Goal: Task Accomplishment & Management: Manage account settings

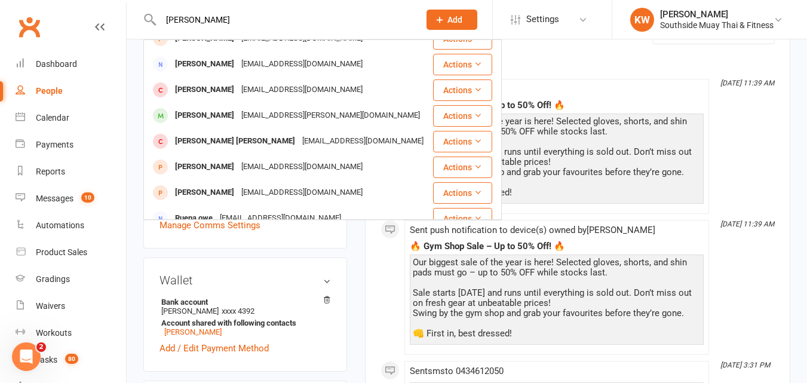
scroll to position [179, 0]
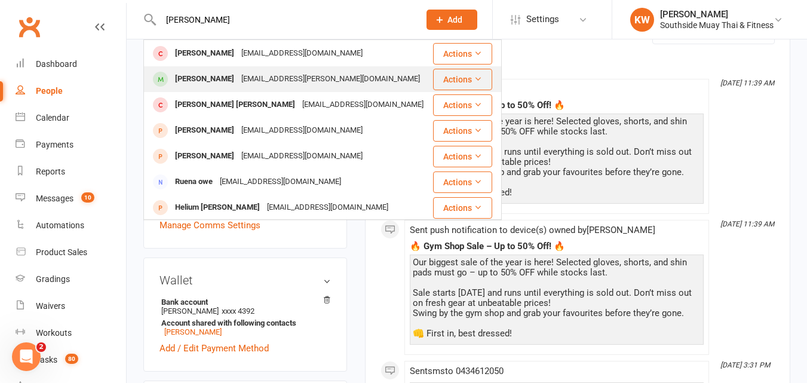
type input "[PERSON_NAME]"
click at [198, 72] on div "[PERSON_NAME]" at bounding box center [204, 78] width 66 height 17
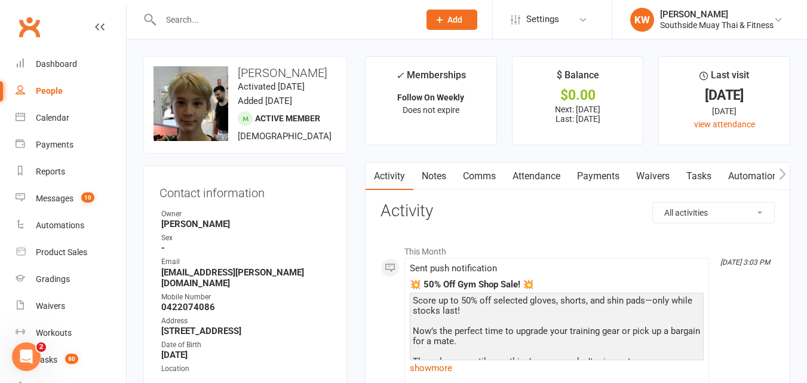
click at [541, 176] on link "Attendance" at bounding box center [536, 175] width 65 height 27
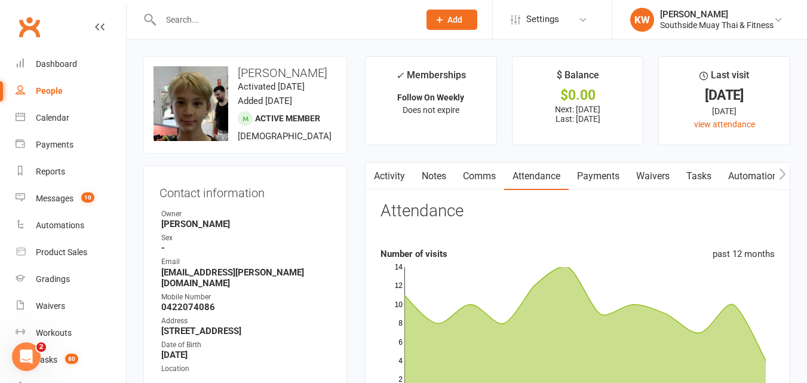
click at [216, 15] on input "text" at bounding box center [284, 19] width 254 height 17
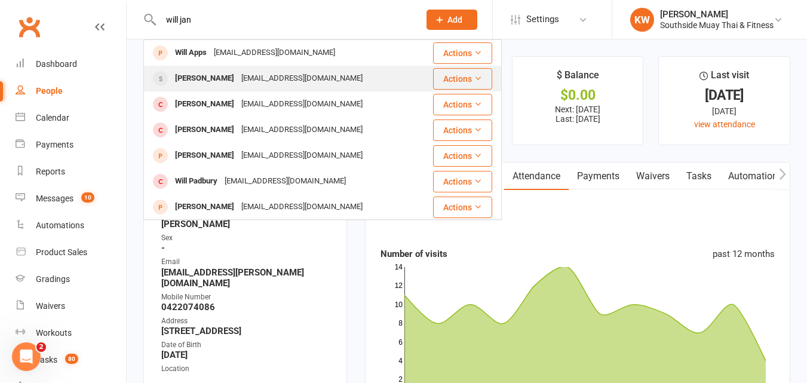
type input "will jan"
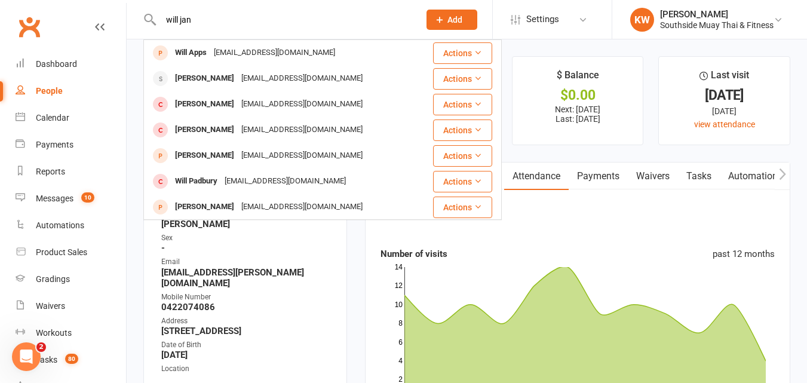
click at [207, 76] on div "[PERSON_NAME]" at bounding box center [204, 78] width 66 height 17
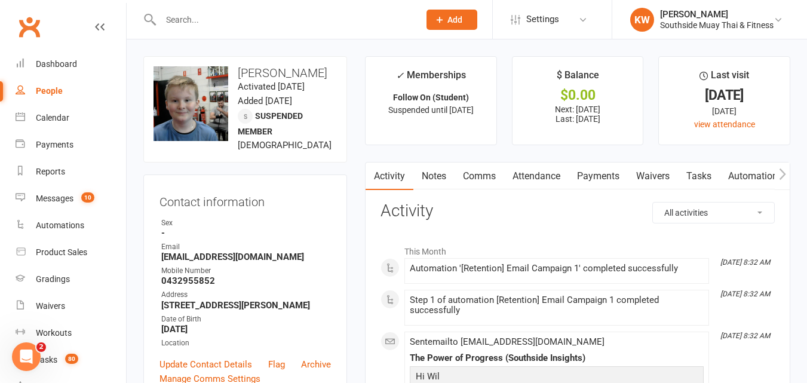
click at [434, 178] on link "Notes" at bounding box center [433, 175] width 41 height 27
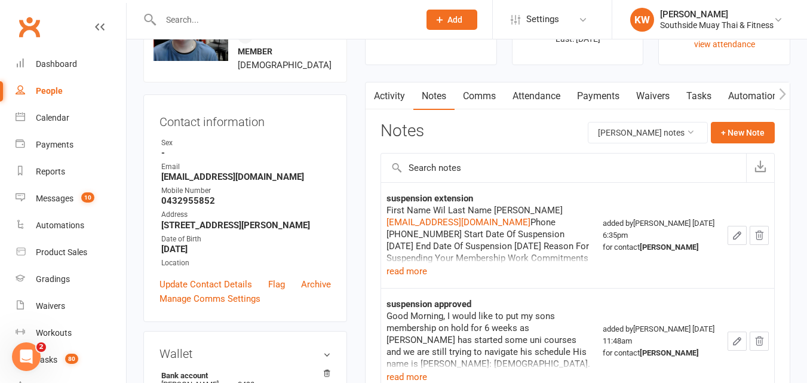
scroll to position [119, 0]
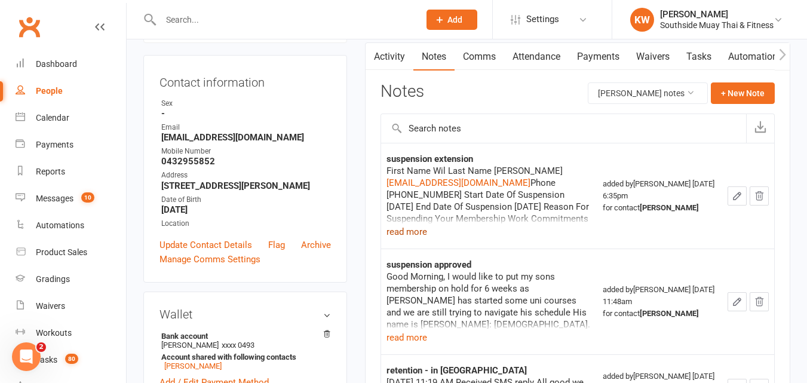
click at [423, 234] on button "read more" at bounding box center [406, 232] width 41 height 14
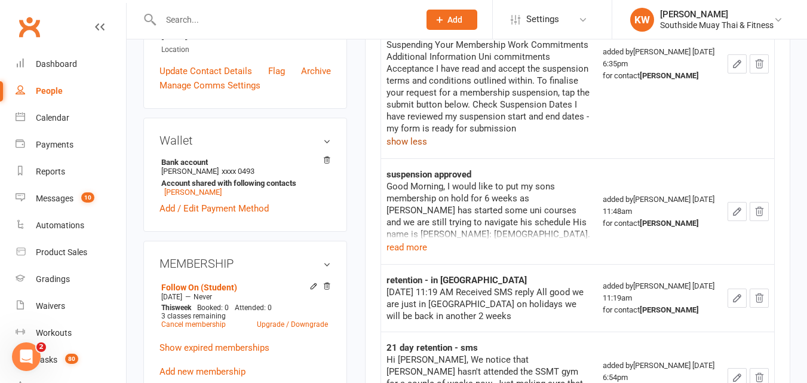
scroll to position [299, 0]
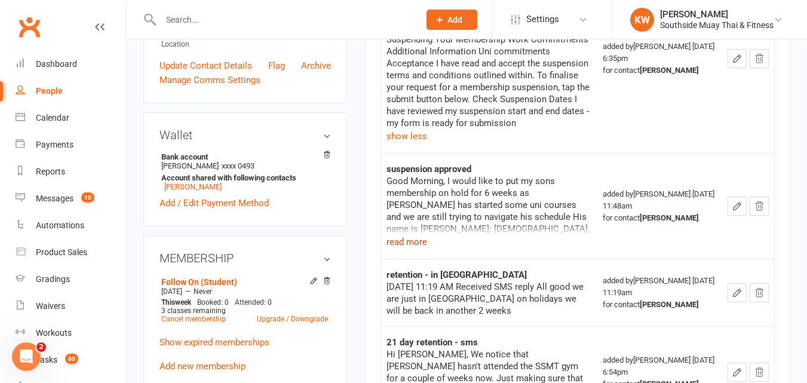
click at [416, 244] on button "read more" at bounding box center [406, 242] width 41 height 14
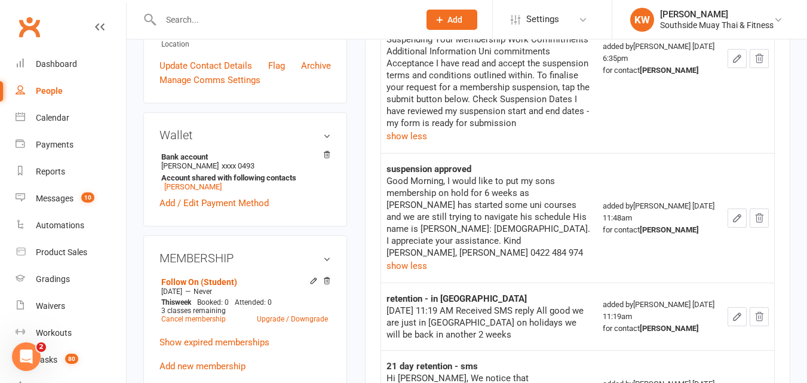
click at [189, 19] on input "text" at bounding box center [284, 19] width 254 height 17
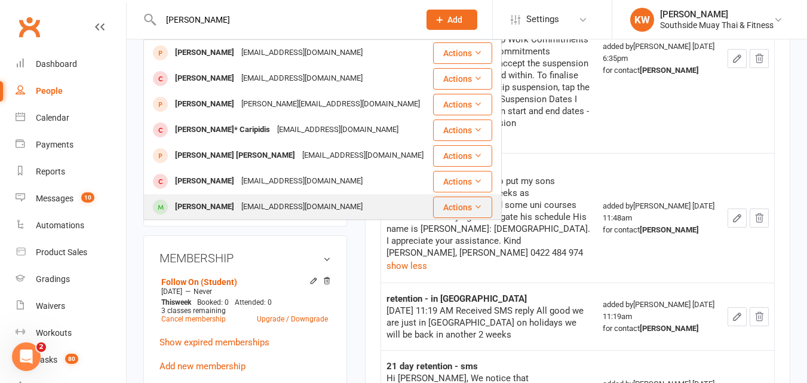
type input "[PERSON_NAME]"
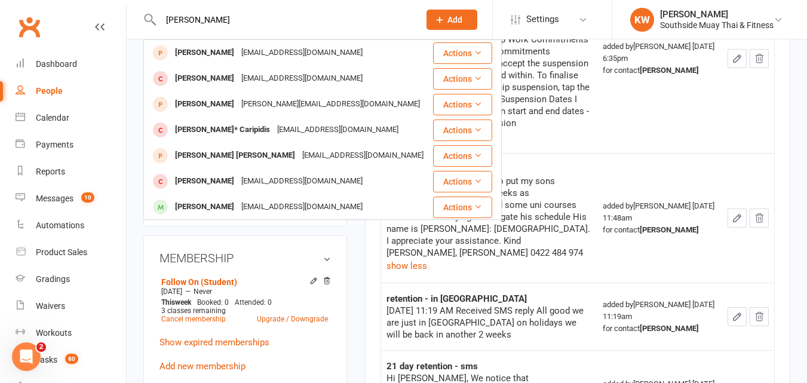
click at [215, 201] on div "[PERSON_NAME]" at bounding box center [204, 206] width 66 height 17
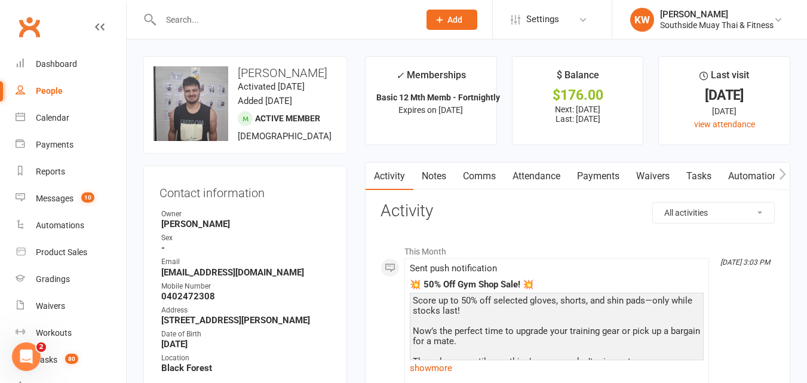
click at [538, 175] on link "Attendance" at bounding box center [536, 175] width 65 height 27
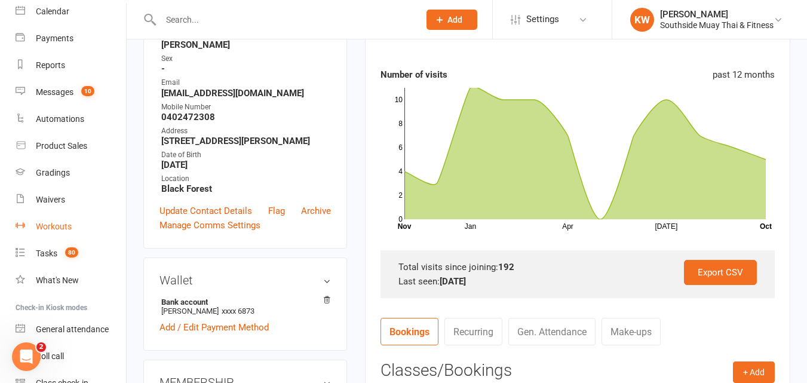
scroll to position [119, 0]
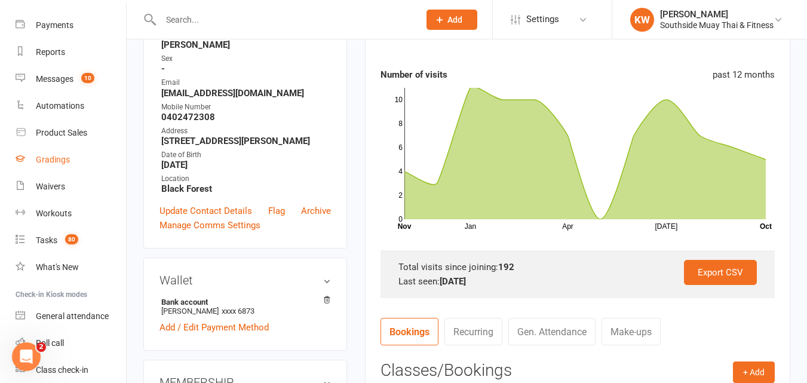
click at [51, 161] on div "Gradings" at bounding box center [53, 160] width 34 height 10
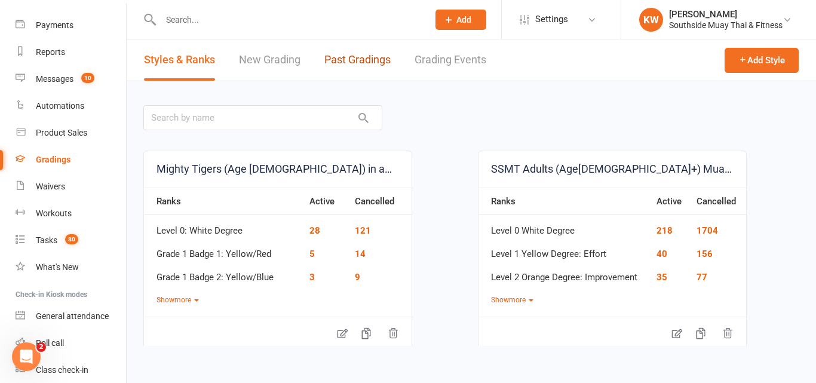
click at [349, 65] on link "Past Gradings" at bounding box center [357, 59] width 66 height 41
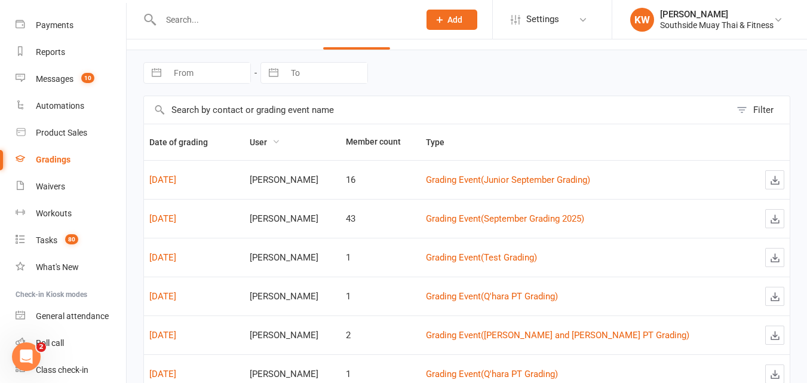
scroll to position [60, 0]
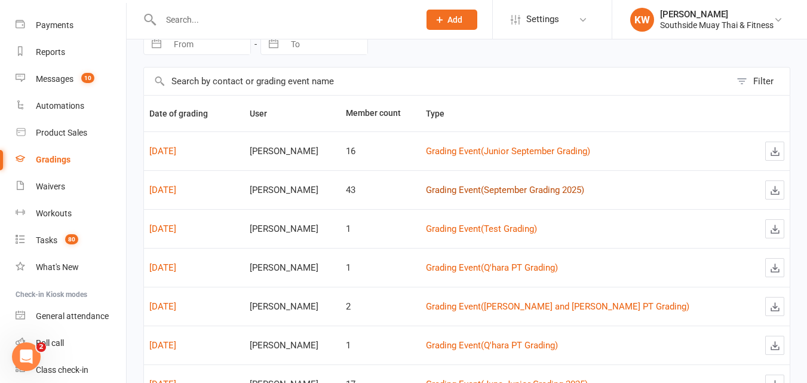
click at [511, 191] on link "Grading Event ( September Grading 2025 )" at bounding box center [505, 190] width 158 height 11
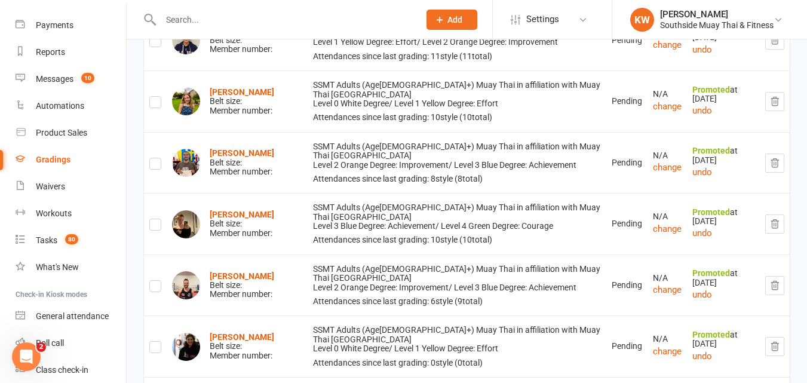
scroll to position [657, 0]
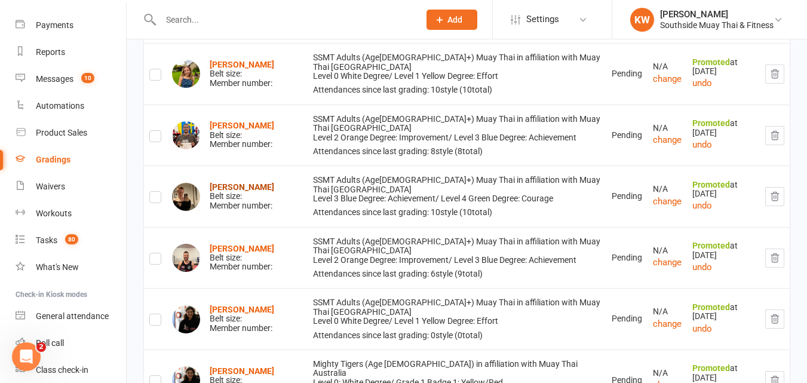
click at [248, 192] on strong "[PERSON_NAME]" at bounding box center [242, 187] width 65 height 10
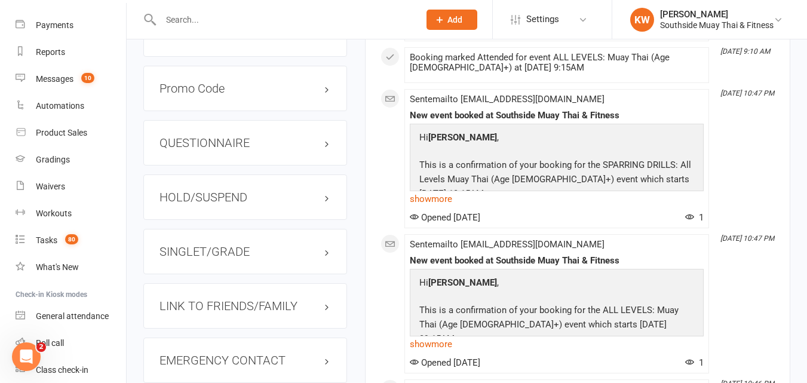
scroll to position [956, 0]
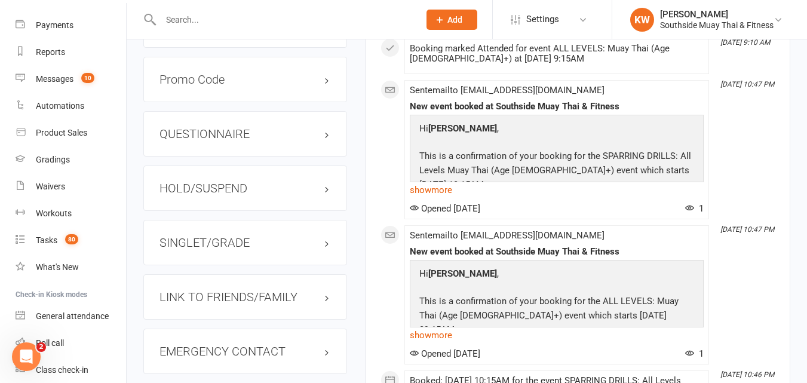
click at [231, 249] on h3 "SINGLET/GRADE" at bounding box center [244, 242] width 171 height 13
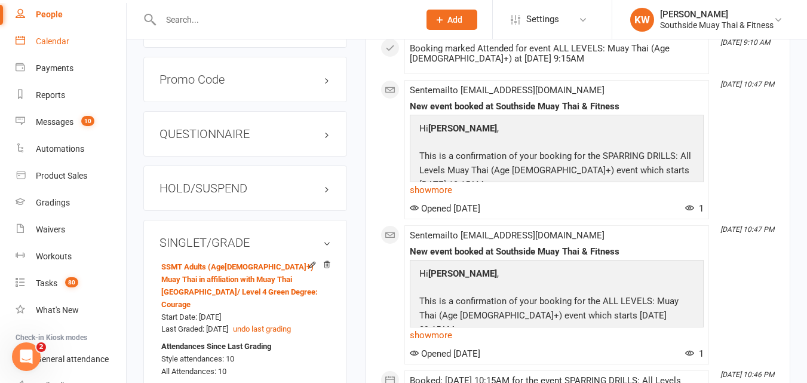
scroll to position [0, 0]
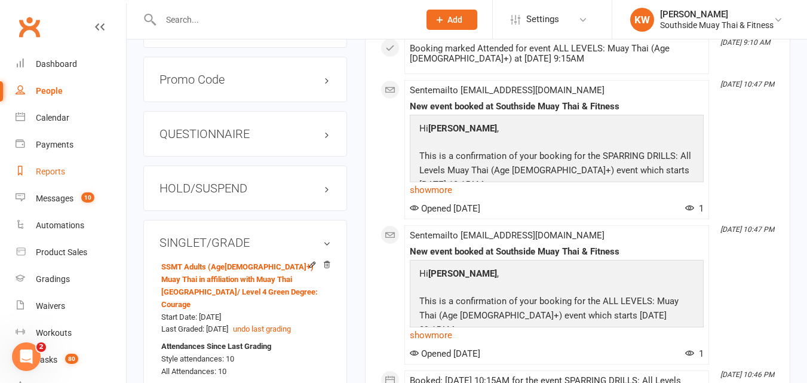
click at [47, 174] on div "Reports" at bounding box center [50, 172] width 29 height 10
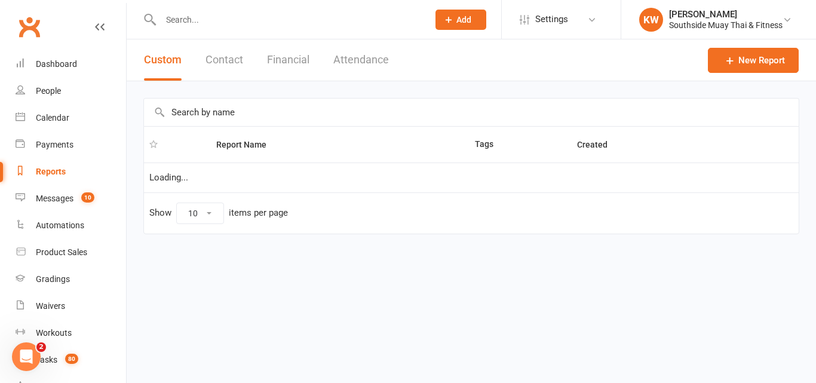
select select "100"
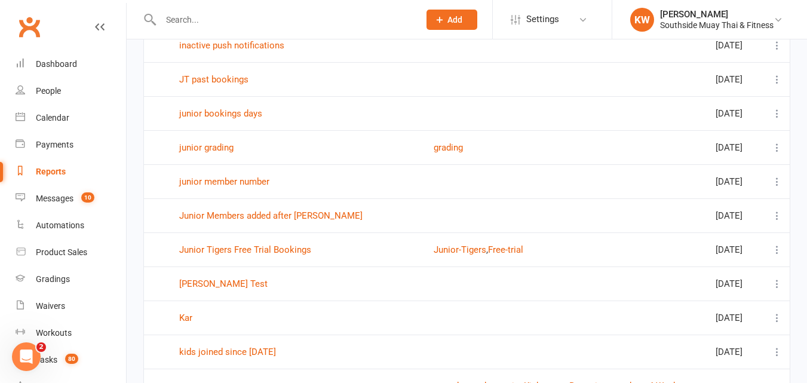
scroll to position [2890, 0]
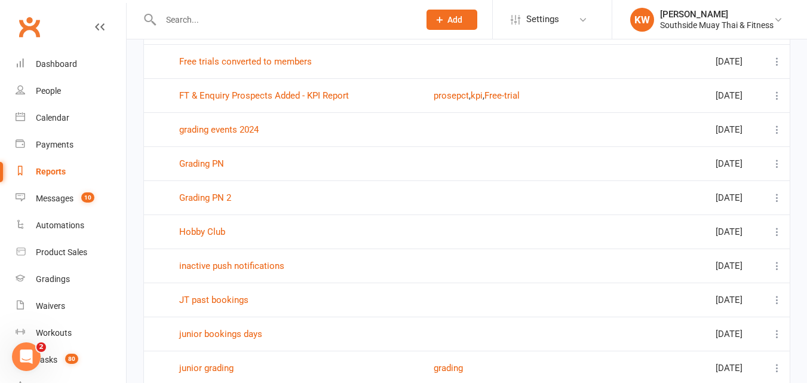
click at [195, 25] on input "text" at bounding box center [284, 19] width 254 height 17
type input "level"
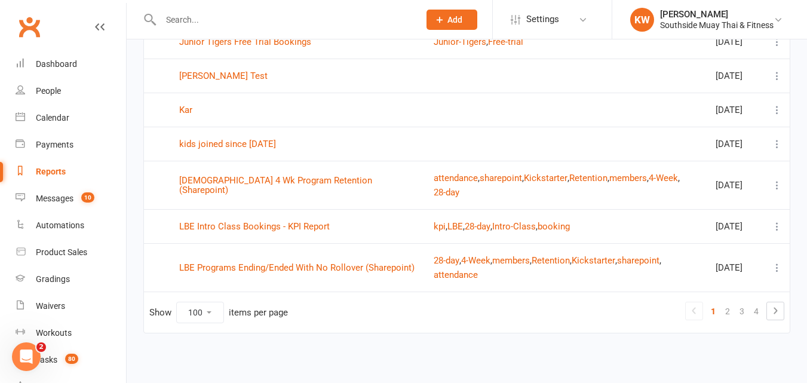
scroll to position [3368, 0]
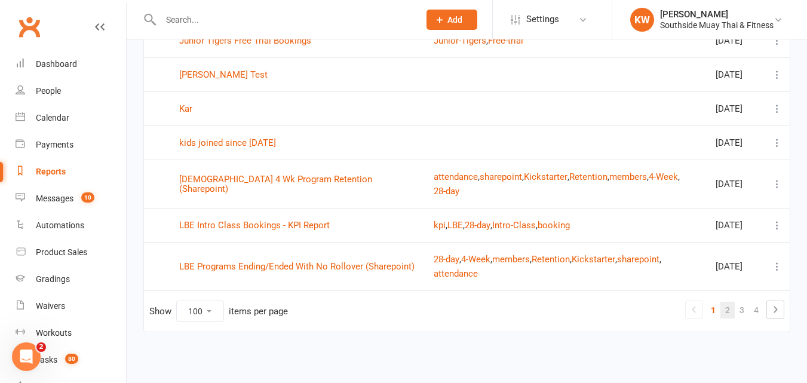
click at [728, 309] on link "2" at bounding box center [727, 310] width 14 height 17
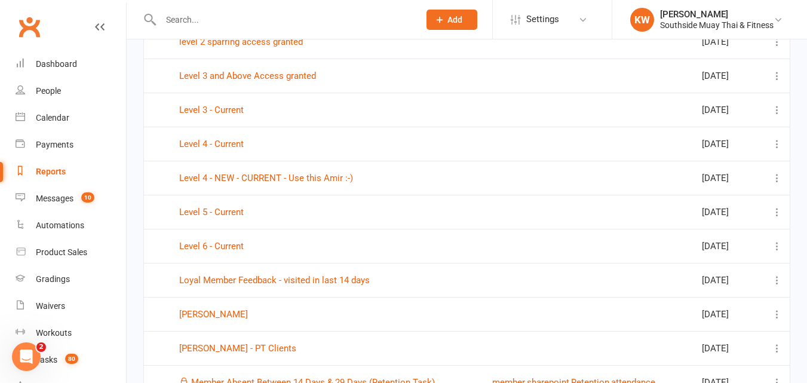
scroll to position [410, 0]
click at [302, 179] on link "Level 4 - NEW - CURRENT - Use this Amir :-)" at bounding box center [266, 178] width 174 height 11
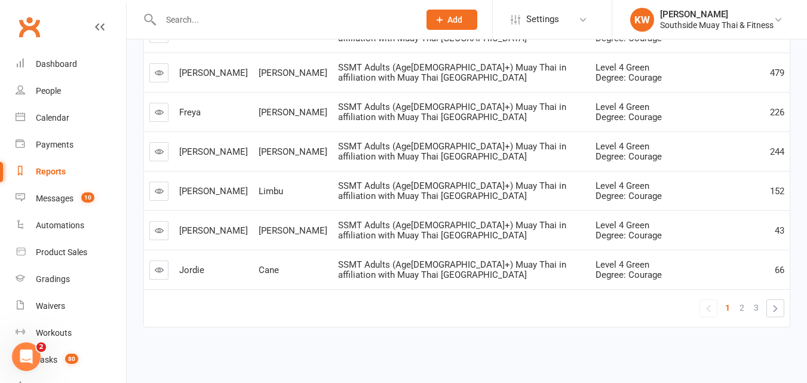
scroll to position [364, 0]
click at [741, 309] on span "2" at bounding box center [741, 306] width 5 height 17
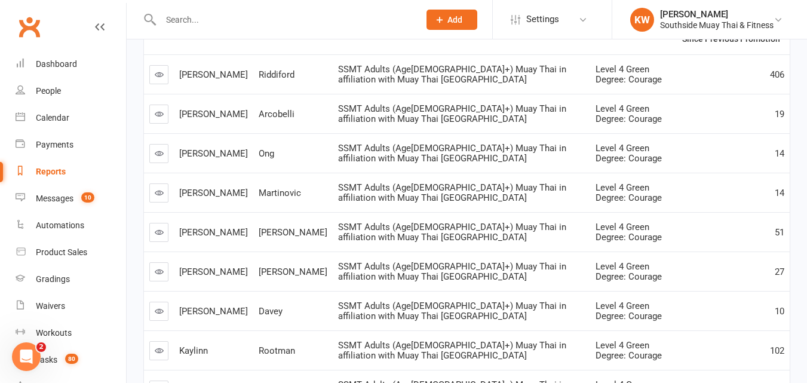
scroll to position [185, 0]
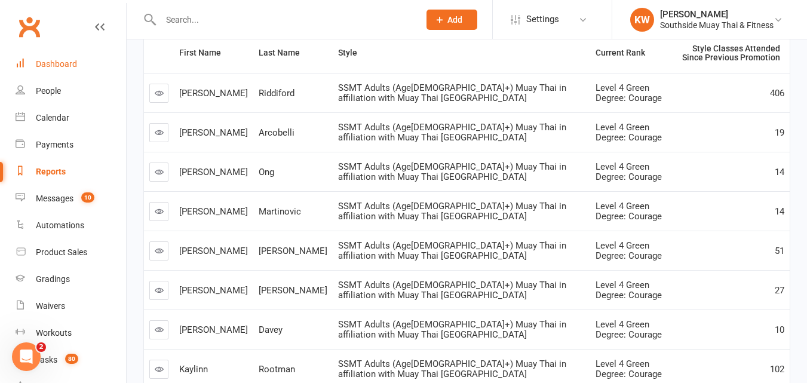
click at [57, 59] on link "Dashboard" at bounding box center [71, 64] width 111 height 27
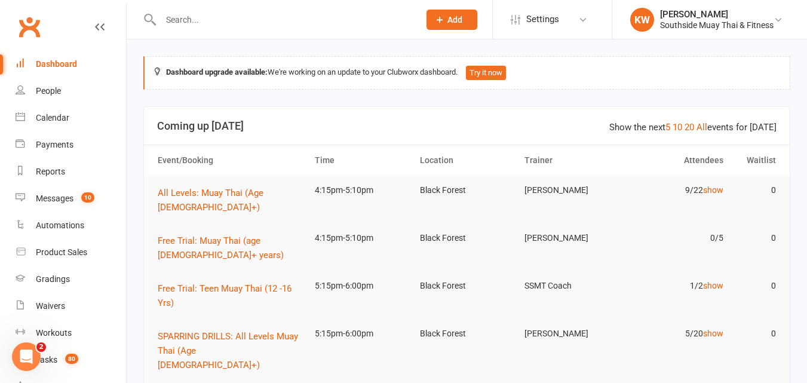
click at [196, 23] on input "text" at bounding box center [284, 19] width 254 height 17
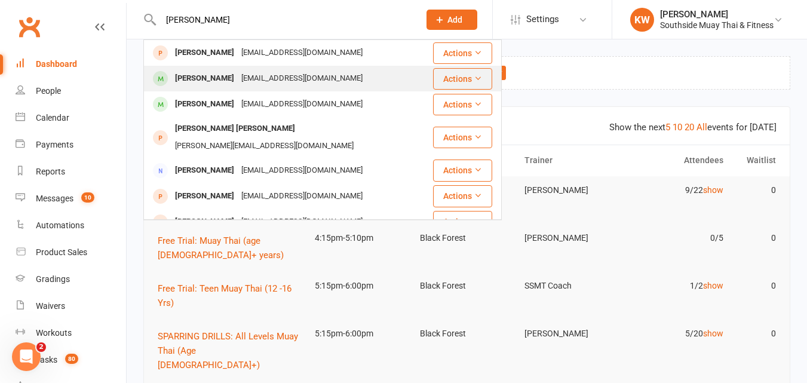
type input "[PERSON_NAME]"
click at [195, 72] on div "[PERSON_NAME]" at bounding box center [204, 78] width 66 height 17
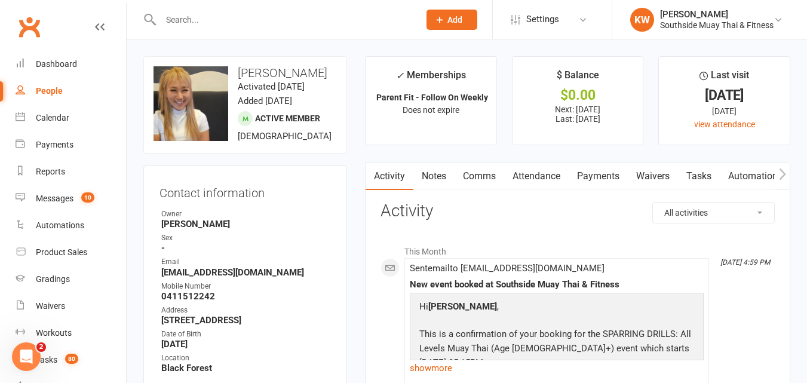
click at [541, 174] on link "Attendance" at bounding box center [536, 175] width 65 height 27
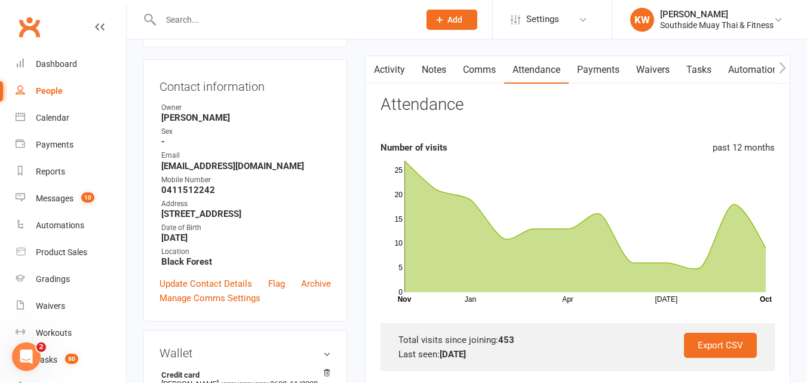
scroll to position [119, 0]
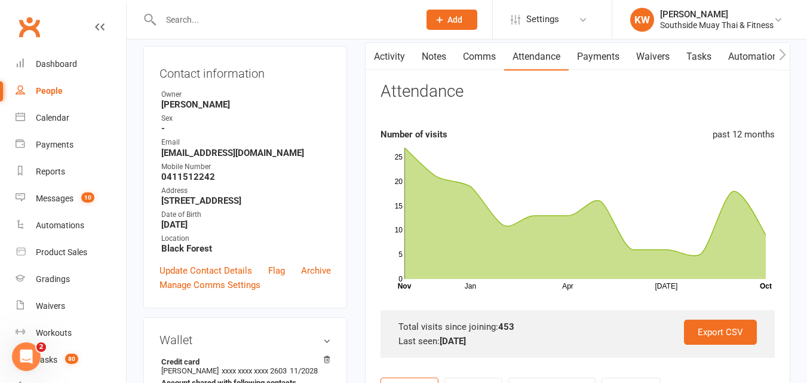
click at [199, 17] on input "text" at bounding box center [284, 19] width 254 height 17
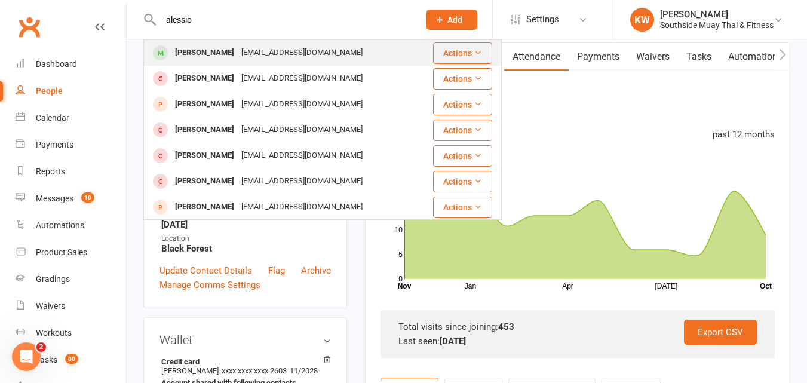
type input "alessio"
click at [201, 50] on div "[PERSON_NAME]" at bounding box center [204, 52] width 66 height 17
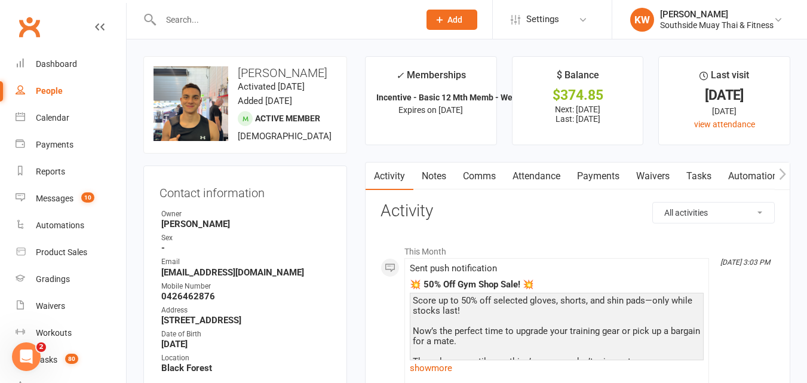
click at [533, 174] on link "Attendance" at bounding box center [536, 175] width 65 height 27
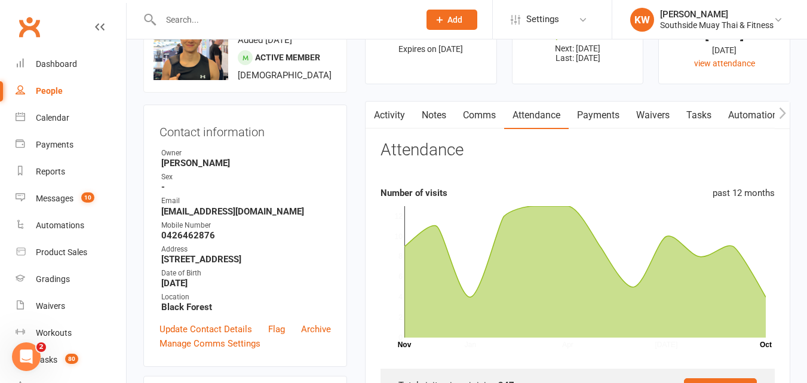
scroll to position [119, 0]
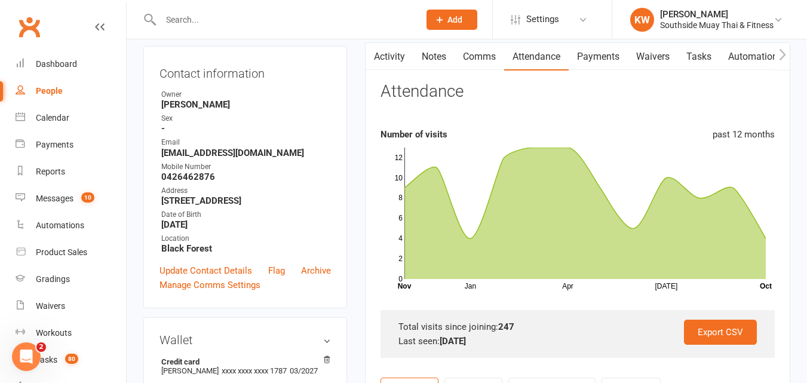
click at [172, 20] on input "text" at bounding box center [284, 19] width 254 height 17
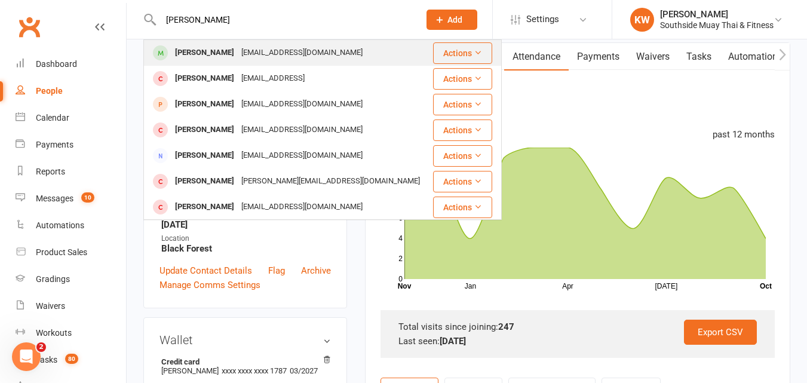
type input "[PERSON_NAME]"
click at [204, 45] on div "[PERSON_NAME]" at bounding box center [204, 52] width 66 height 17
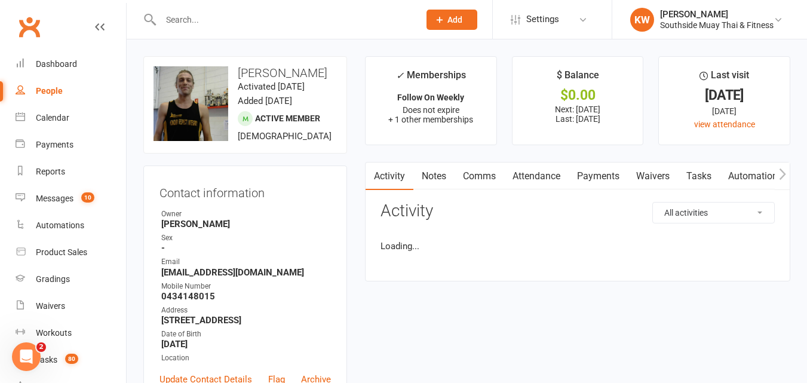
click at [541, 177] on link "Attendance" at bounding box center [536, 175] width 65 height 27
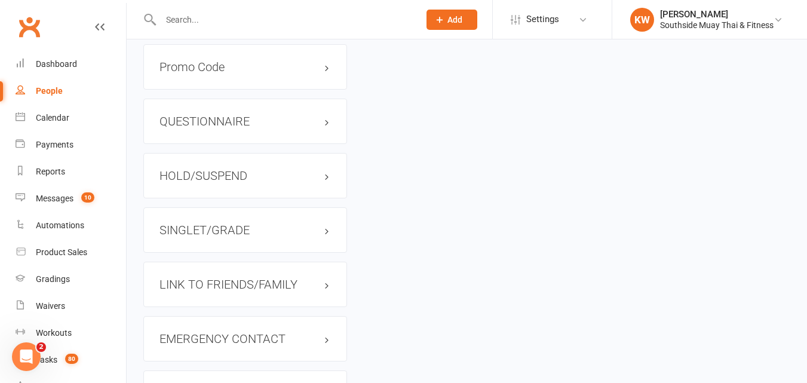
scroll to position [1075, 0]
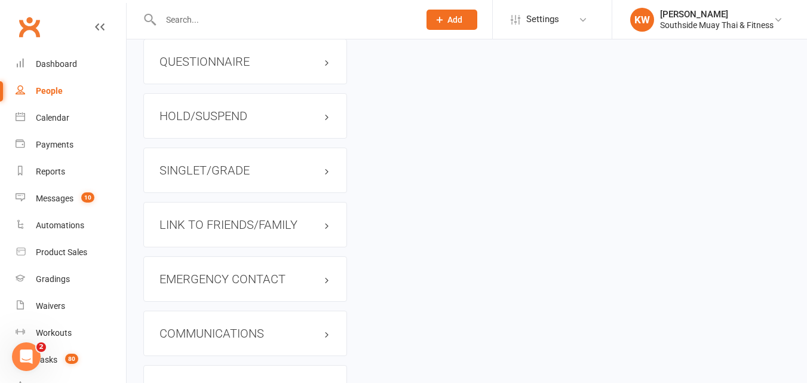
click at [231, 177] on h3 "SINGLET/GRADE" at bounding box center [244, 170] width 171 height 13
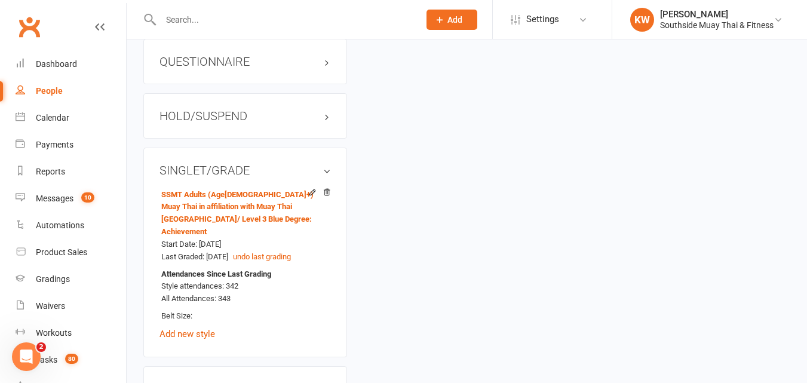
click at [189, 18] on input "text" at bounding box center [284, 19] width 254 height 17
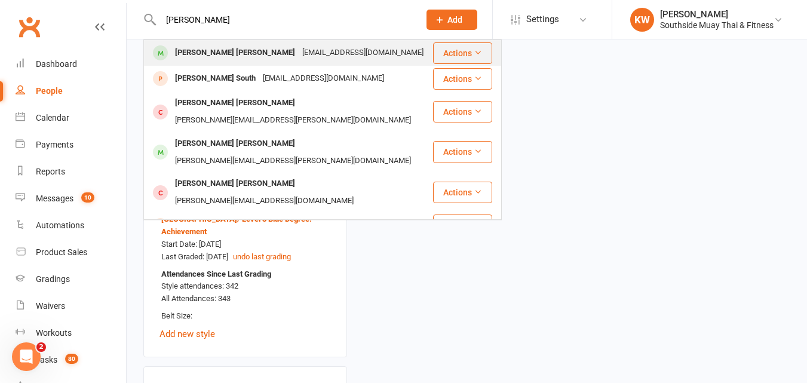
type input "[PERSON_NAME]"
click at [194, 58] on div "[PERSON_NAME] [PERSON_NAME]" at bounding box center [234, 52] width 127 height 17
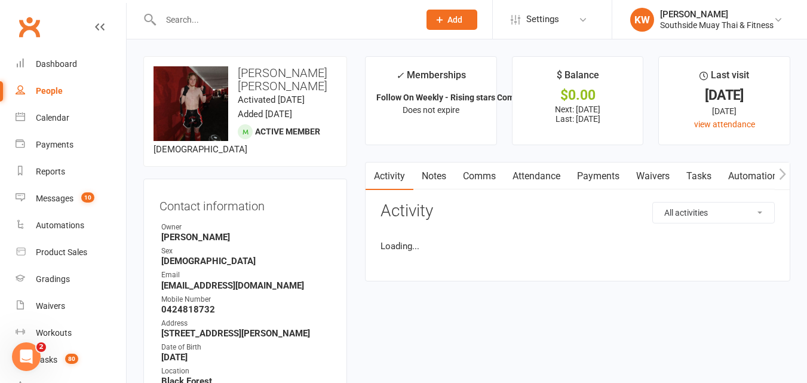
click at [541, 182] on link "Attendance" at bounding box center [536, 175] width 65 height 27
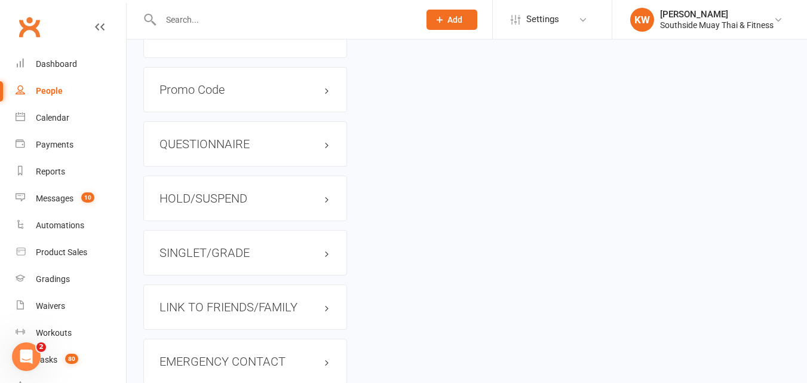
scroll to position [1015, 0]
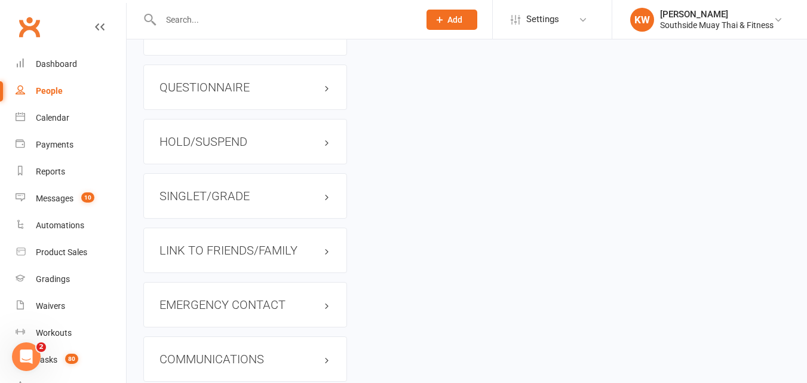
click at [232, 202] on h3 "SINGLET/GRADE" at bounding box center [244, 195] width 171 height 13
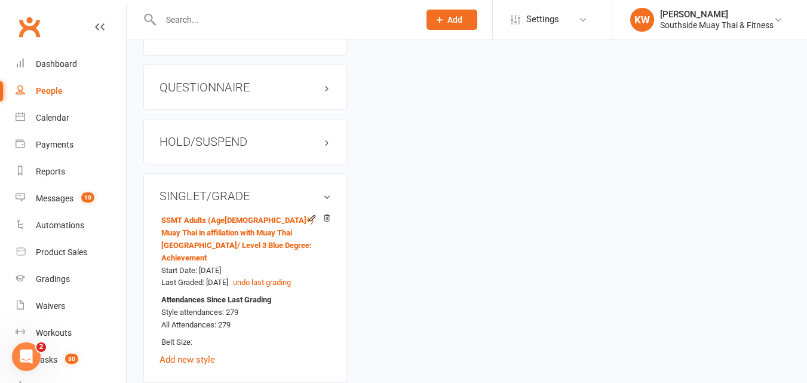
click at [207, 16] on input "text" at bounding box center [284, 19] width 254 height 17
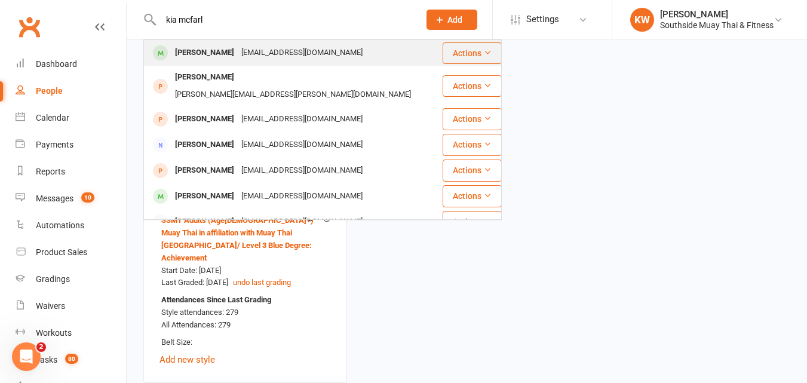
type input "kia mcfarl"
click at [206, 51] on div "[PERSON_NAME]" at bounding box center [204, 52] width 66 height 17
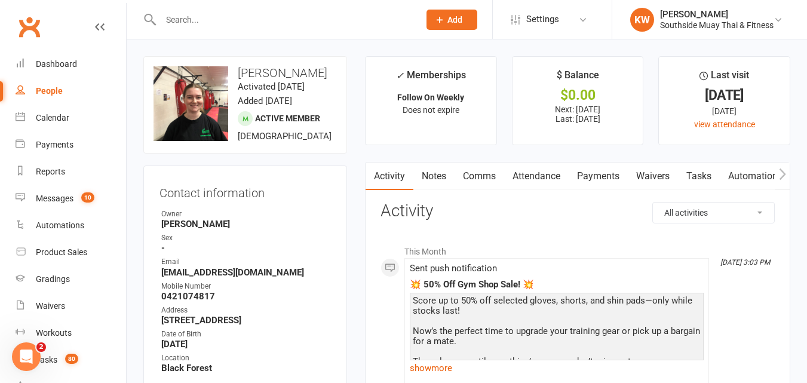
click at [551, 179] on link "Attendance" at bounding box center [536, 175] width 65 height 27
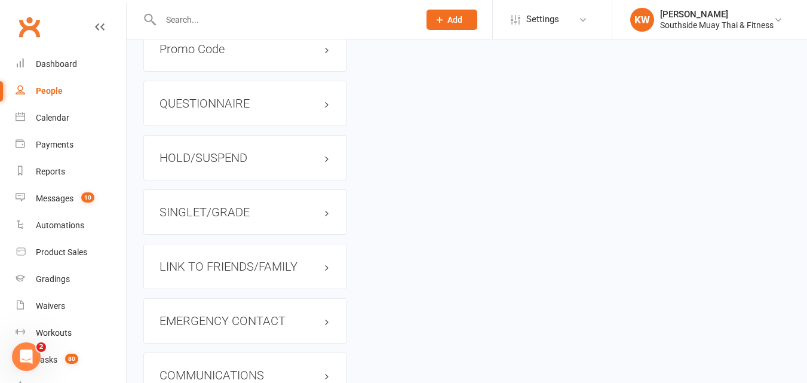
scroll to position [1015, 0]
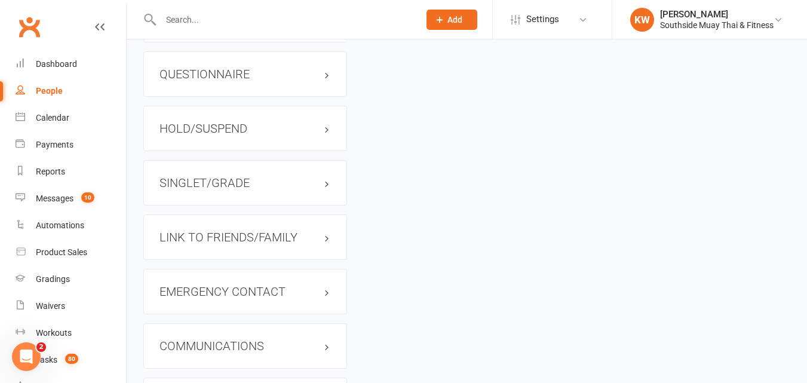
click at [231, 188] on h3 "SINGLET/GRADE" at bounding box center [244, 182] width 171 height 13
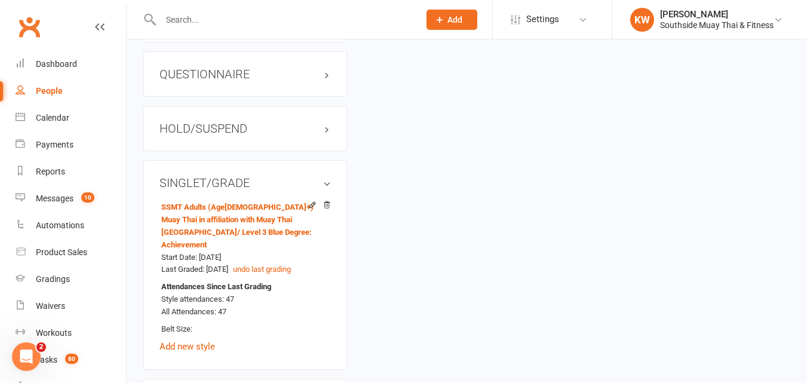
click at [51, 283] on div "Gradings" at bounding box center [53, 279] width 34 height 10
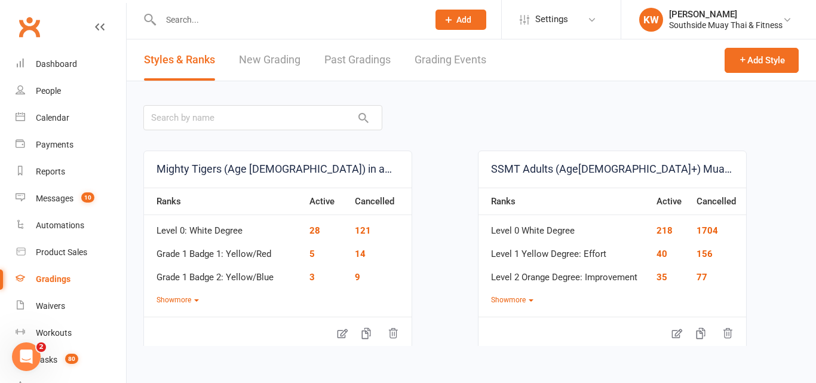
click at [366, 61] on link "Past Gradings" at bounding box center [357, 59] width 66 height 41
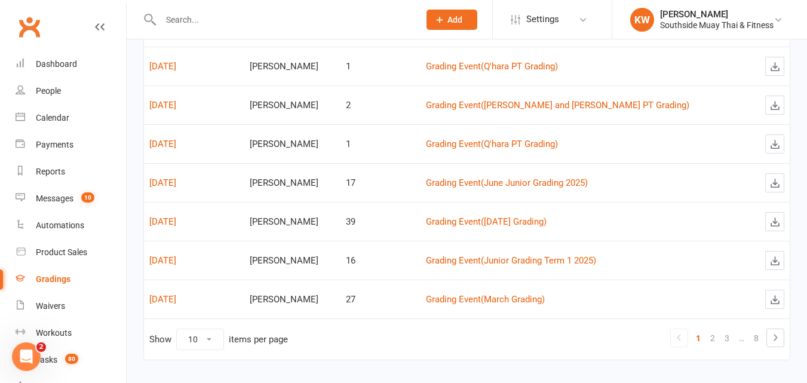
scroll to position [272, 0]
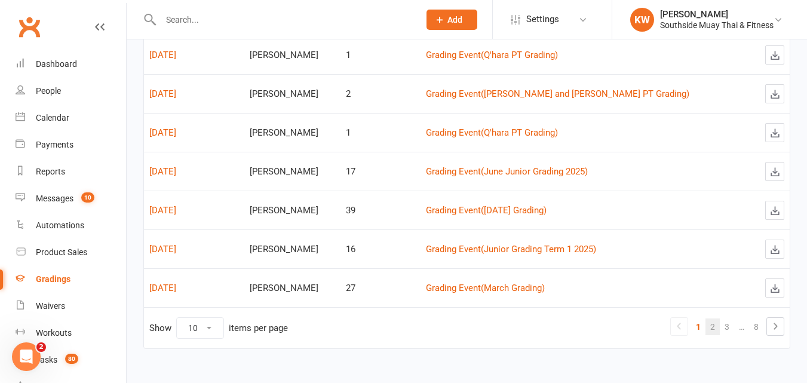
click at [712, 329] on link "2" at bounding box center [712, 326] width 14 height 17
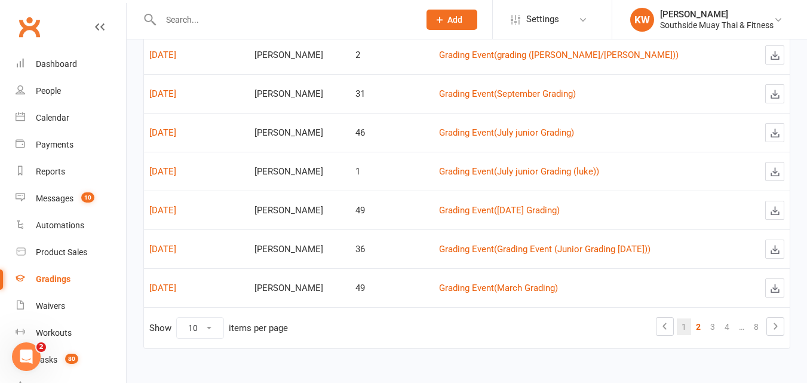
click at [689, 324] on link "1" at bounding box center [684, 326] width 14 height 17
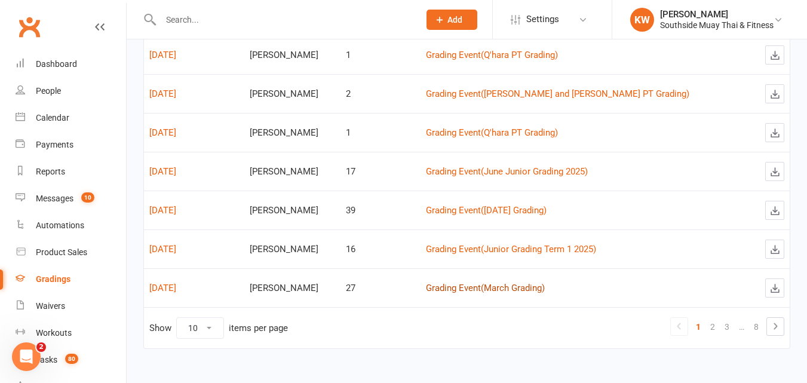
click at [497, 289] on link "Grading Event ( March Grading )" at bounding box center [485, 288] width 119 height 11
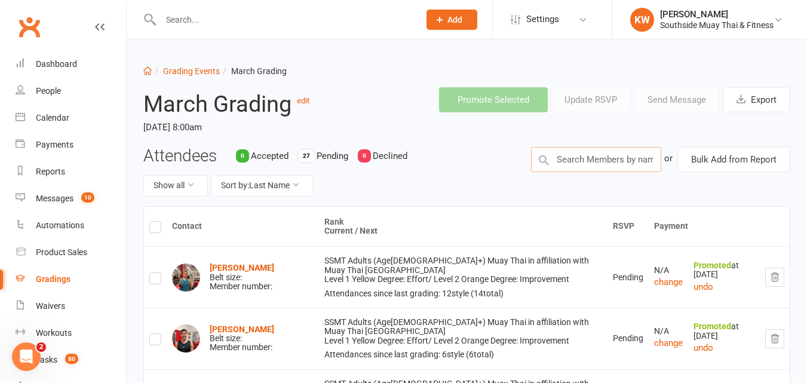
click at [575, 163] on input "text" at bounding box center [596, 159] width 130 height 25
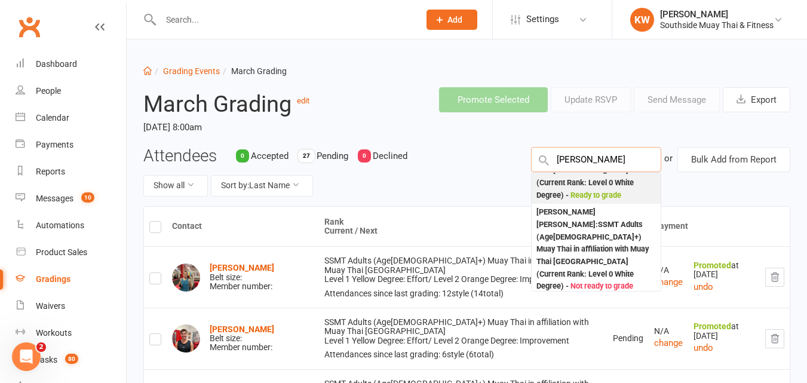
scroll to position [119, 0]
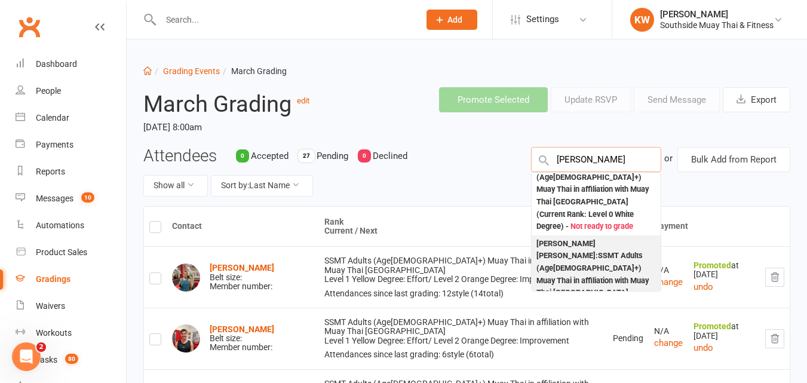
type input "[PERSON_NAME]"
click at [576, 238] on div "[PERSON_NAME] [PERSON_NAME] : SSMT Adults (Age[DEMOGRAPHIC_DATA]+) Muay Thai in…" at bounding box center [595, 287] width 119 height 99
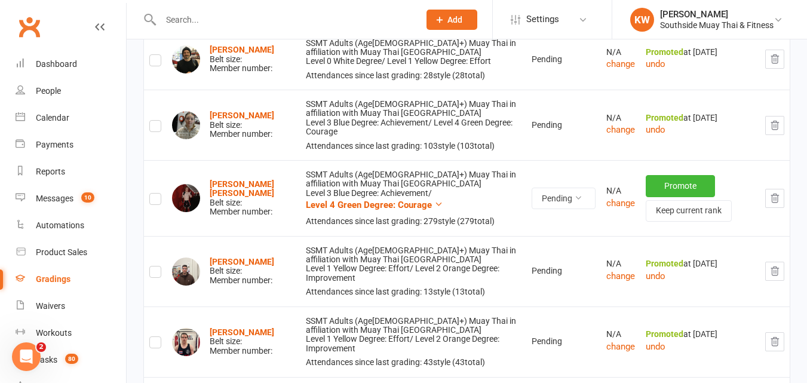
scroll to position [1521, 0]
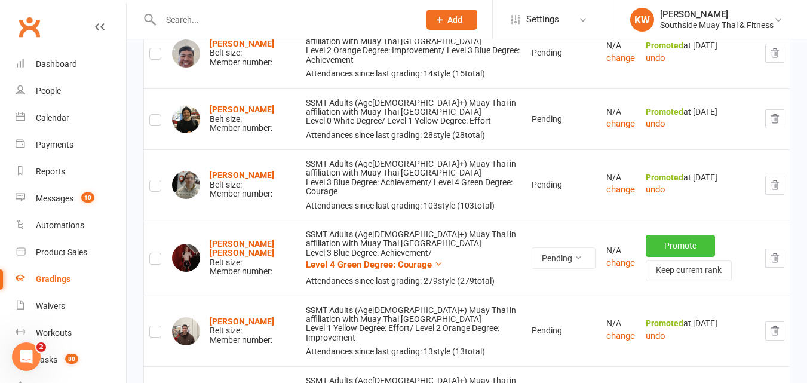
click at [661, 243] on button "Promote" at bounding box center [680, 246] width 69 height 22
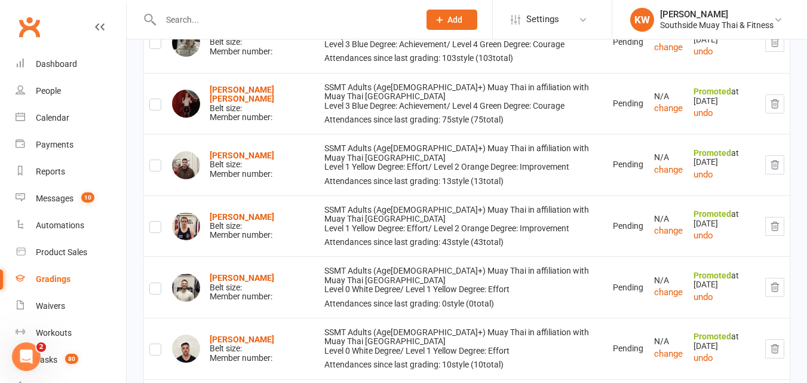
scroll to position [1493, 0]
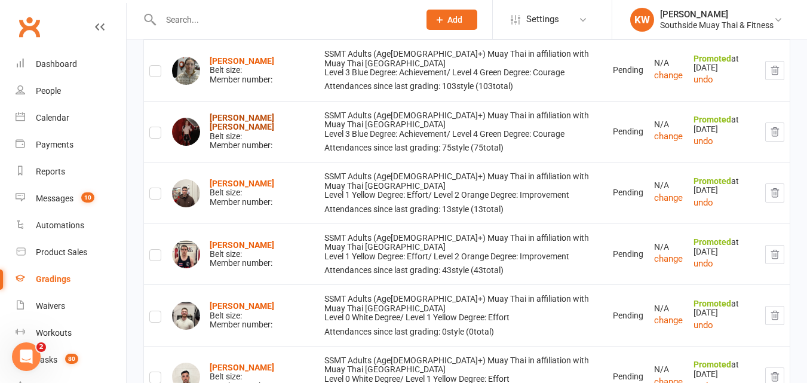
click at [251, 131] on strong "[PERSON_NAME] [PERSON_NAME]" at bounding box center [242, 122] width 65 height 19
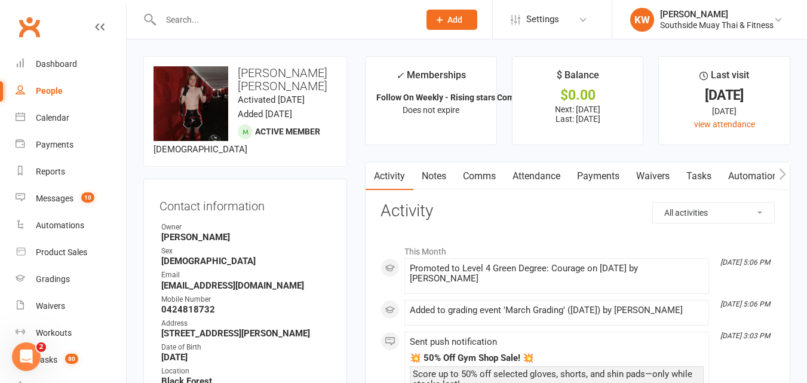
click at [435, 175] on link "Notes" at bounding box center [433, 175] width 41 height 27
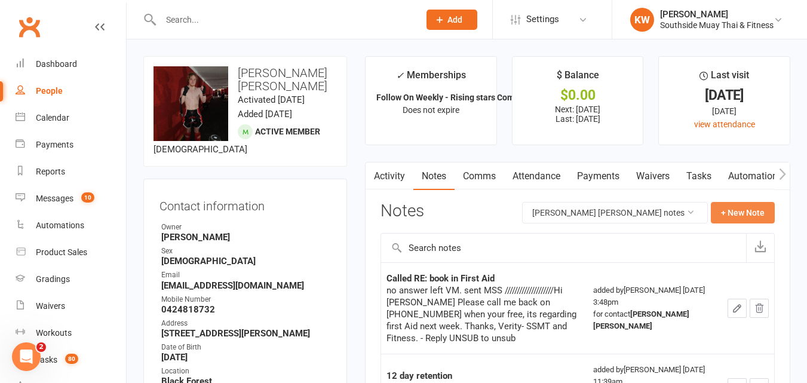
click at [740, 206] on button "+ New Note" at bounding box center [743, 213] width 64 height 22
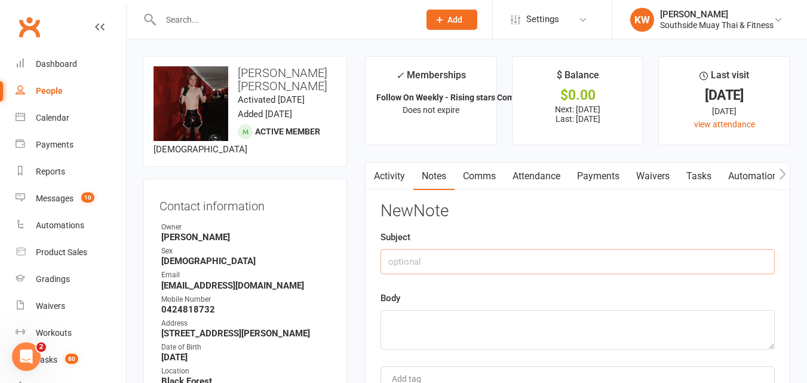
click at [426, 265] on input "text" at bounding box center [577, 261] width 394 height 25
type input "P"
type input "Grade Promoted to Level 4 Green"
click at [412, 317] on textarea at bounding box center [577, 329] width 394 height 39
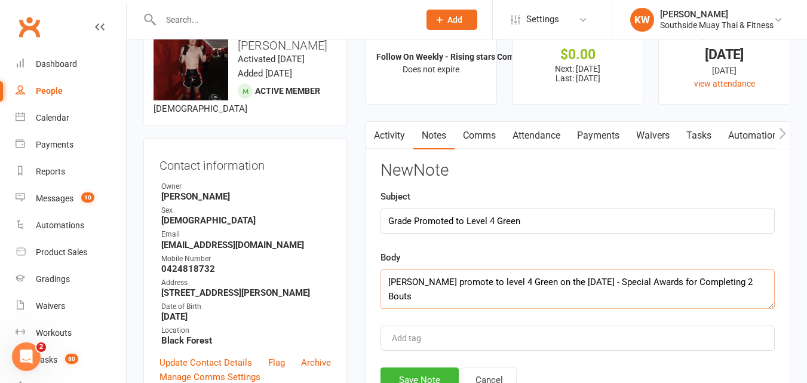
scroll to position [60, 0]
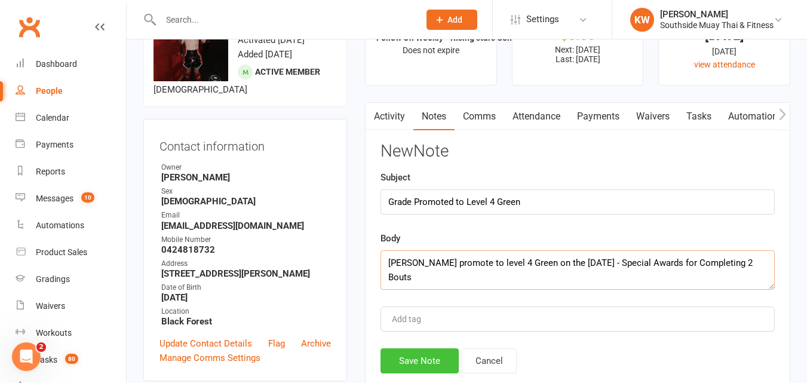
type textarea "[PERSON_NAME] promote to level 4 Green on the [DATE] - Special Awards for Compl…"
click at [417, 363] on button "Save Note" at bounding box center [419, 360] width 78 height 25
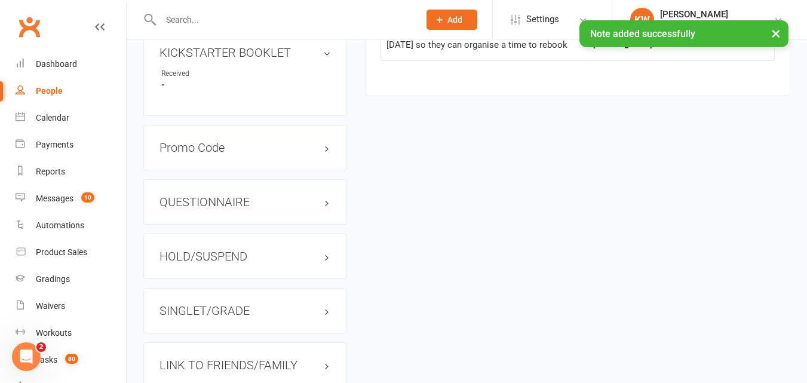
scroll to position [896, 0]
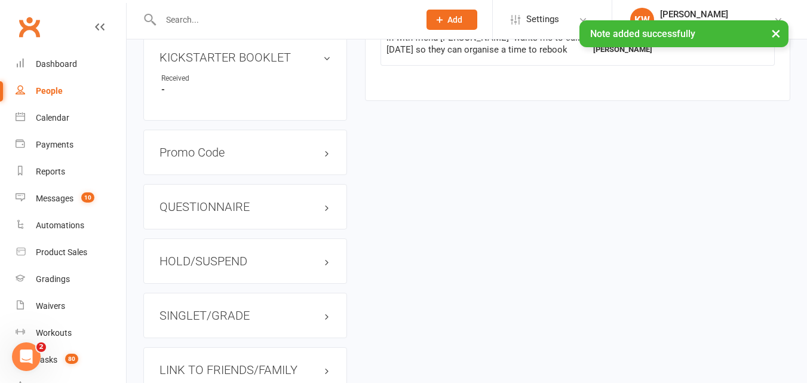
click at [241, 322] on h3 "SINGLET/GRADE" at bounding box center [244, 315] width 171 height 13
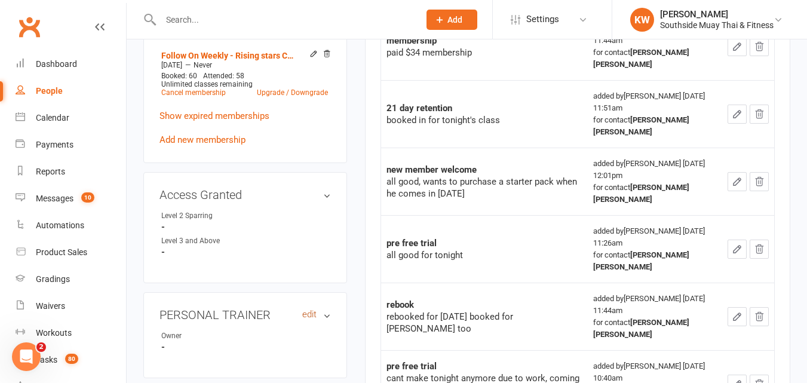
scroll to position [538, 0]
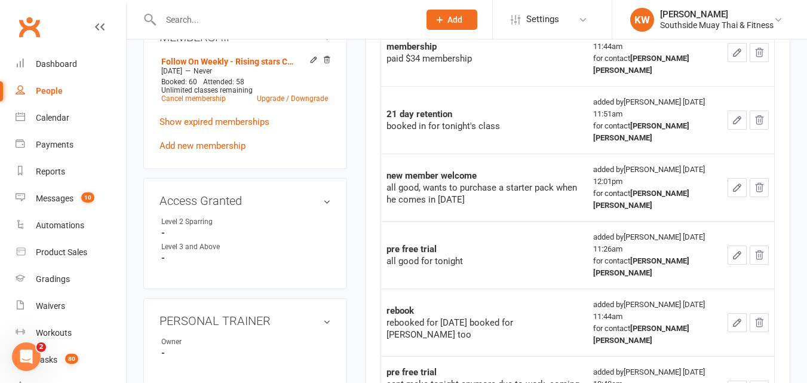
click at [187, 15] on input "text" at bounding box center [284, 19] width 254 height 17
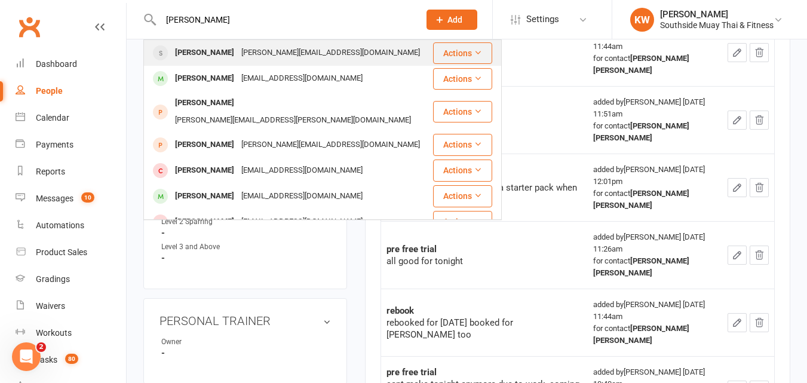
type input "[PERSON_NAME]"
click at [199, 51] on div "[PERSON_NAME]" at bounding box center [204, 52] width 66 height 17
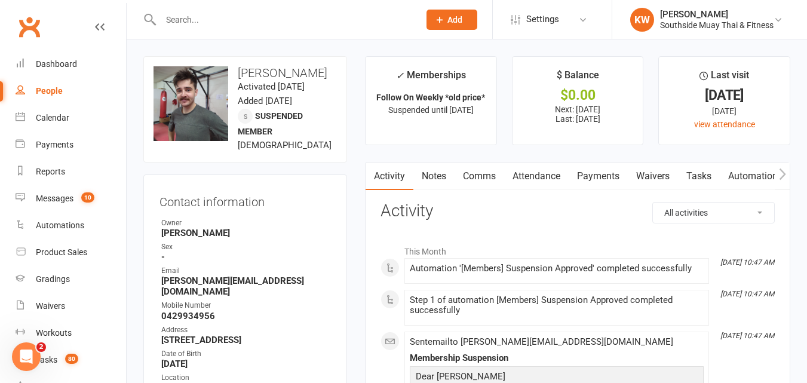
click at [191, 19] on input "text" at bounding box center [284, 19] width 254 height 17
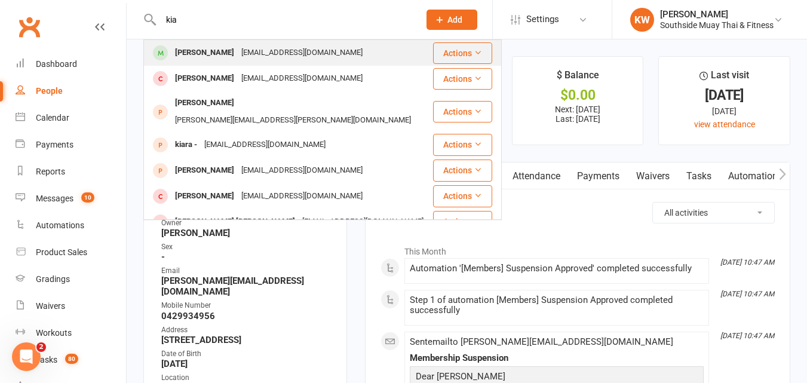
type input "kia"
click at [203, 49] on div "[PERSON_NAME]" at bounding box center [204, 52] width 66 height 17
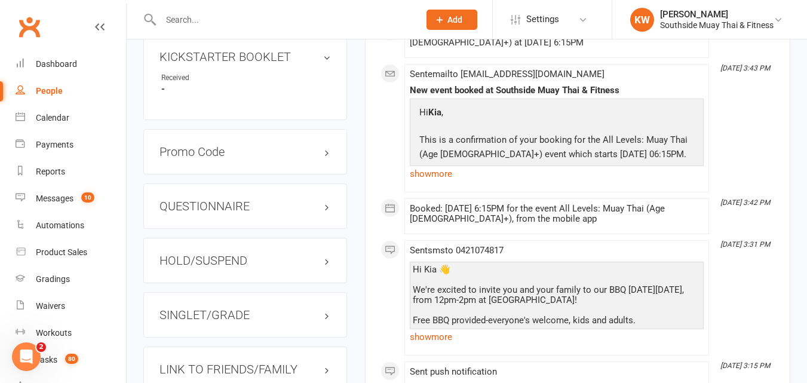
scroll to position [956, 0]
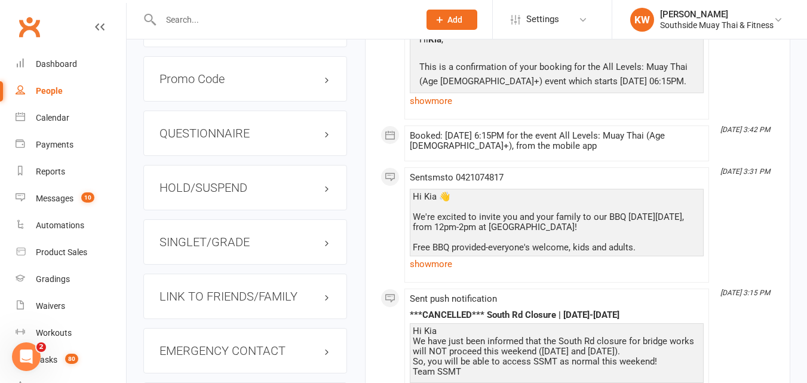
click at [218, 243] on h3 "SINGLET/GRADE" at bounding box center [244, 241] width 171 height 13
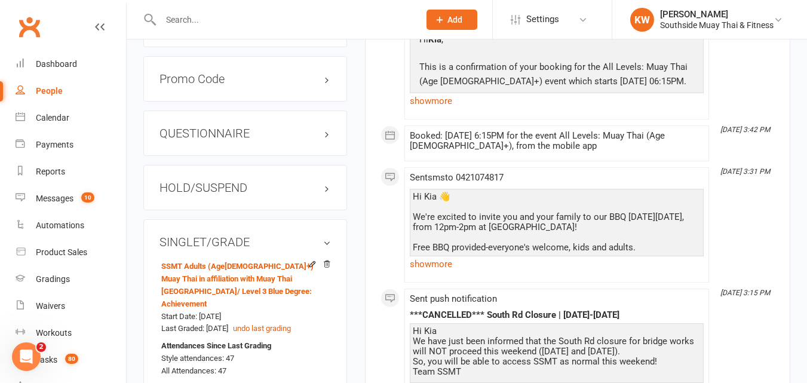
click at [220, 242] on h3 "SINGLET/GRADE" at bounding box center [244, 241] width 171 height 13
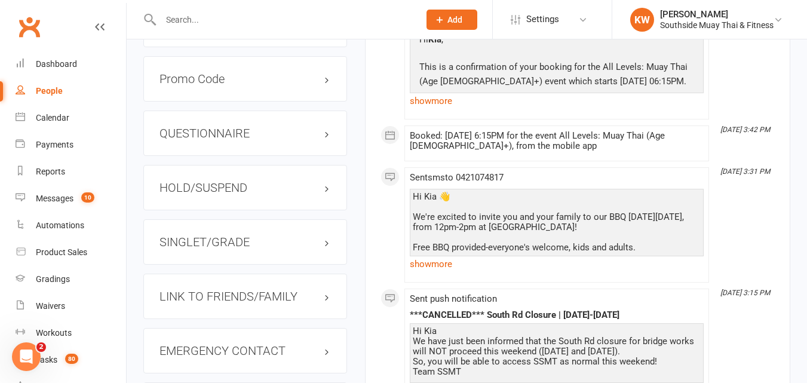
click at [202, 17] on input "text" at bounding box center [284, 19] width 254 height 17
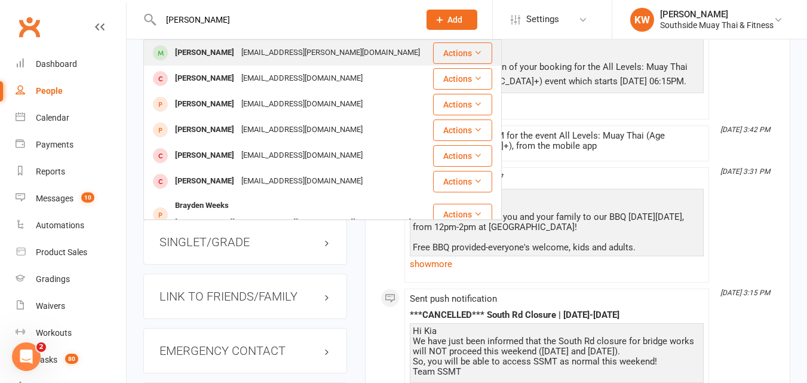
type input "[PERSON_NAME]"
click at [214, 53] on div "[PERSON_NAME]" at bounding box center [204, 52] width 66 height 17
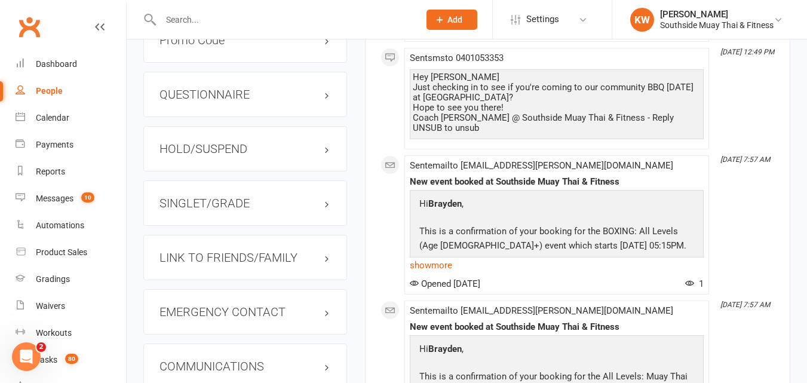
scroll to position [1075, 0]
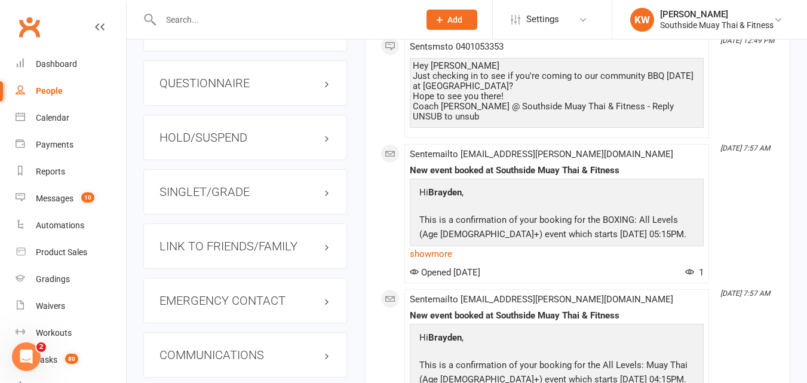
click at [250, 198] on h3 "SINGLET/GRADE" at bounding box center [244, 191] width 171 height 13
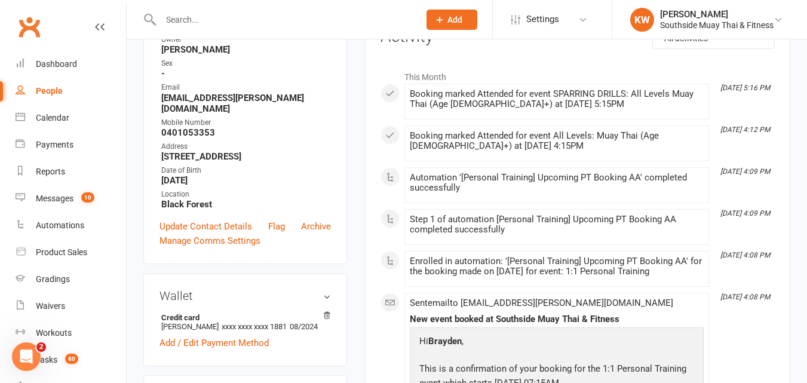
scroll to position [0, 0]
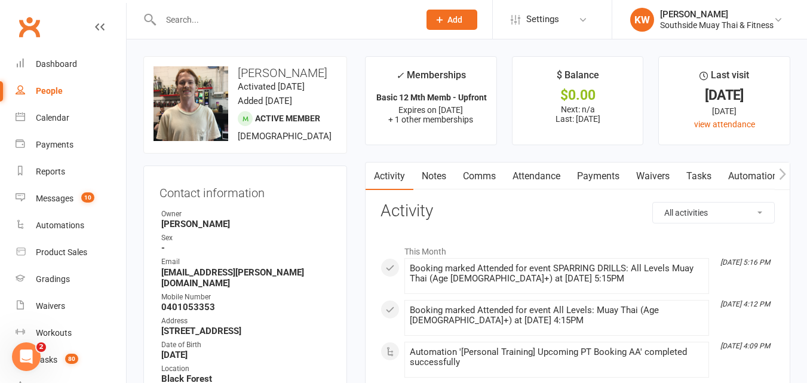
click at [224, 23] on input "text" at bounding box center [284, 19] width 254 height 17
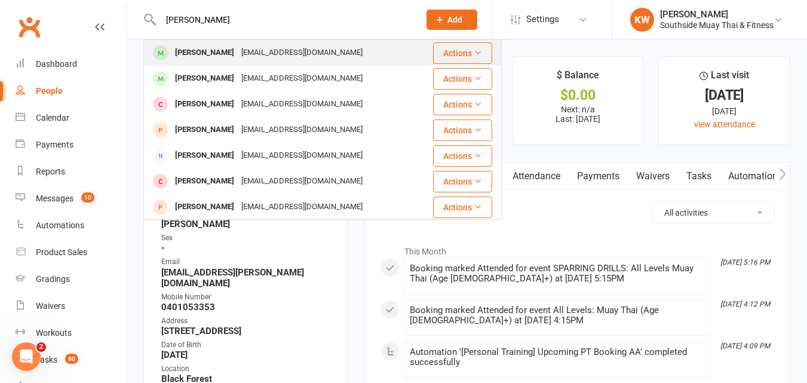
type input "[PERSON_NAME]"
click at [210, 51] on div "[PERSON_NAME]" at bounding box center [204, 52] width 66 height 17
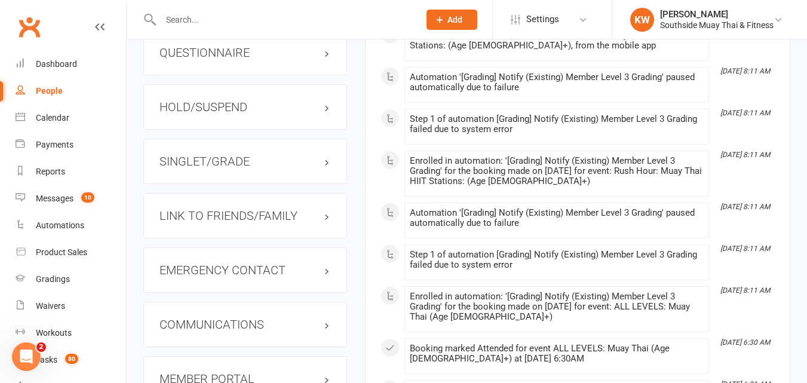
scroll to position [1015, 0]
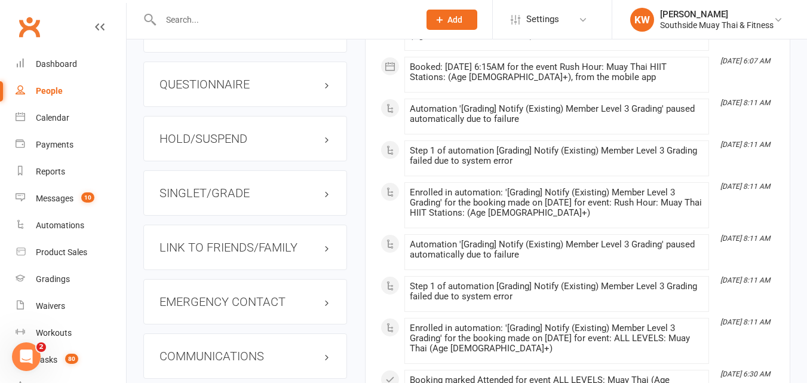
click at [217, 211] on div "SINGLET/GRADE" at bounding box center [245, 192] width 204 height 45
click at [222, 199] on h3 "SINGLET/GRADE" at bounding box center [244, 192] width 171 height 13
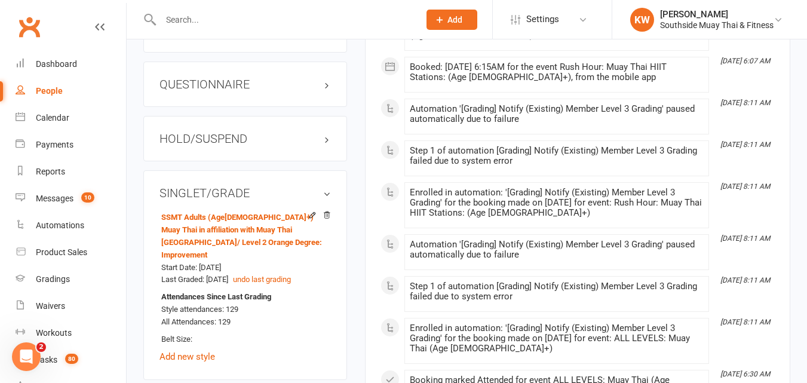
click at [185, 24] on input "text" at bounding box center [284, 19] width 254 height 17
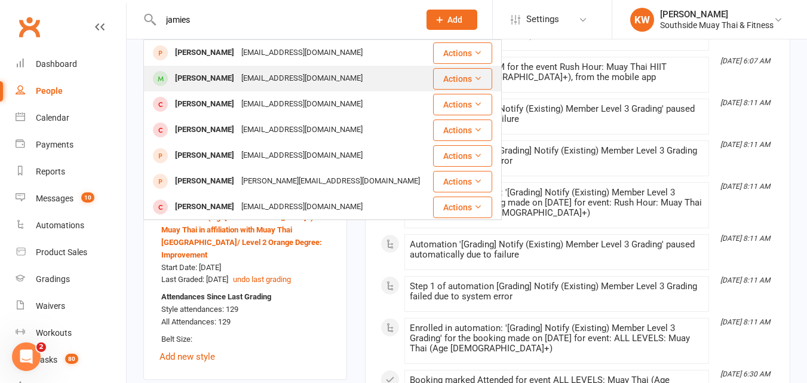
type input "jamies"
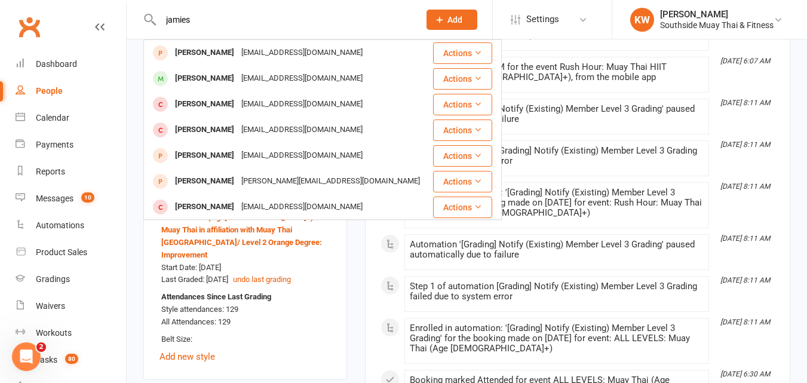
click at [198, 77] on div "[PERSON_NAME]" at bounding box center [204, 78] width 66 height 17
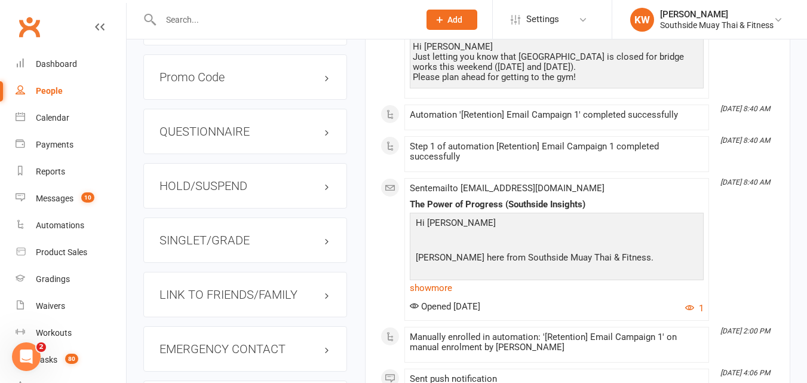
scroll to position [1075, 0]
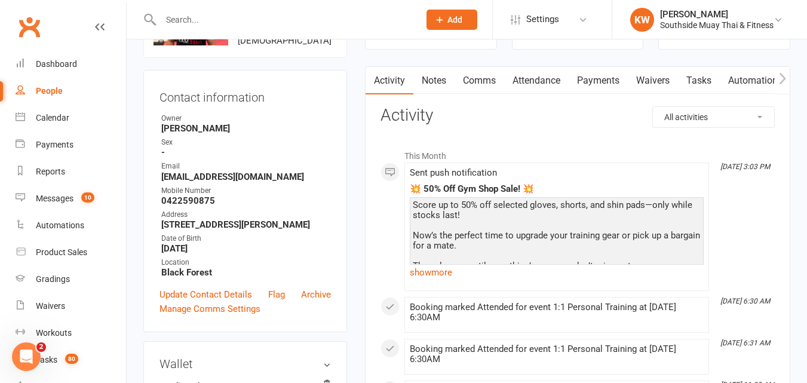
scroll to position [0, 0]
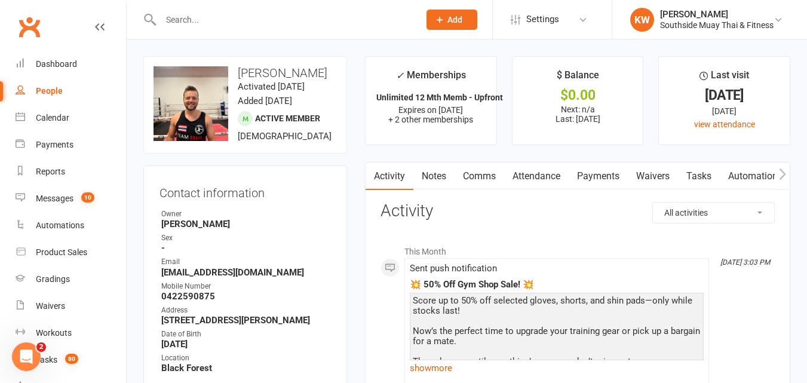
click at [191, 23] on input "text" at bounding box center [284, 19] width 254 height 17
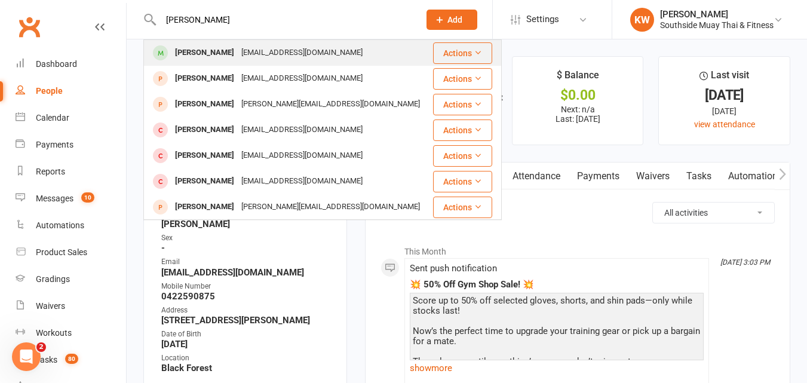
type input "[PERSON_NAME]"
click at [205, 56] on div "[PERSON_NAME]" at bounding box center [204, 52] width 66 height 17
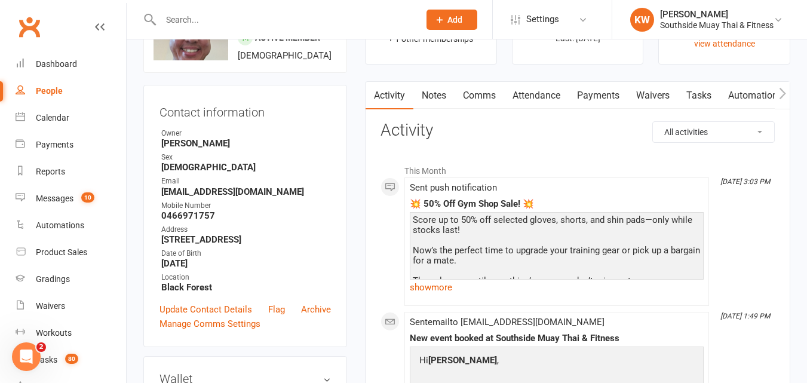
scroll to position [60, 0]
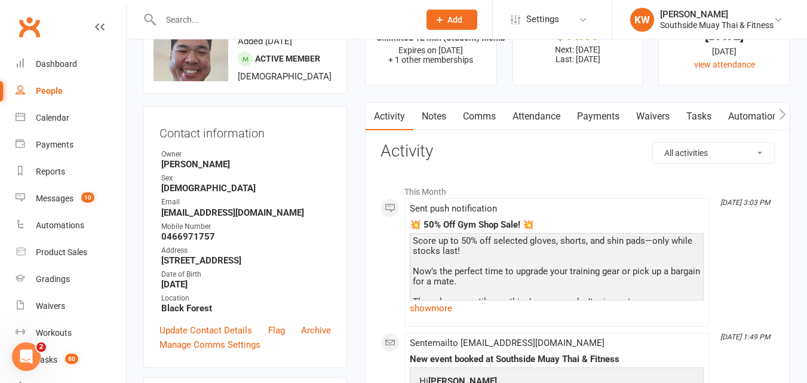
click at [541, 117] on link "Attendance" at bounding box center [536, 116] width 65 height 27
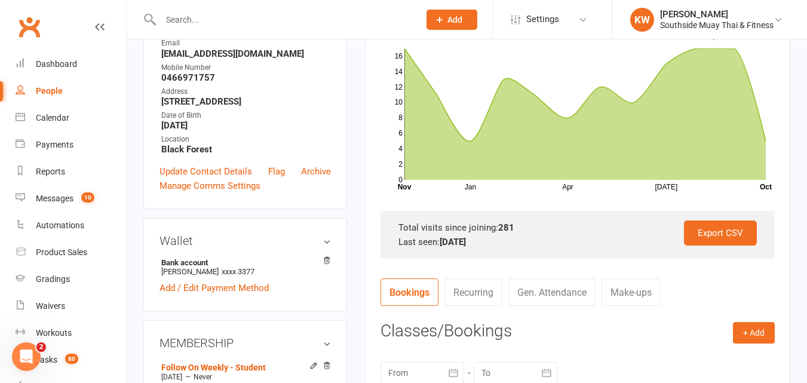
scroll to position [239, 0]
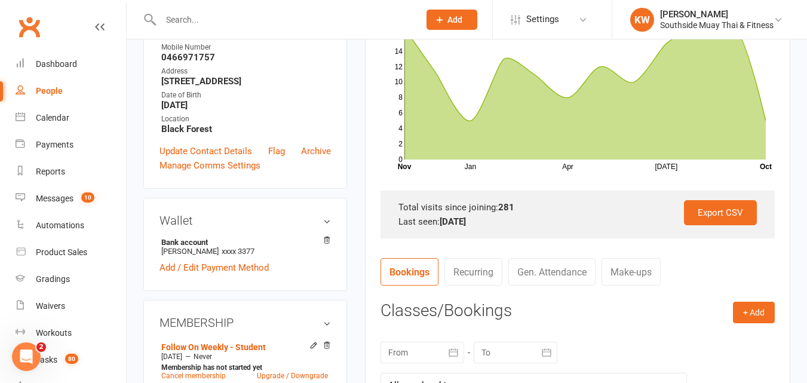
click at [189, 11] on input "text" at bounding box center [284, 19] width 254 height 17
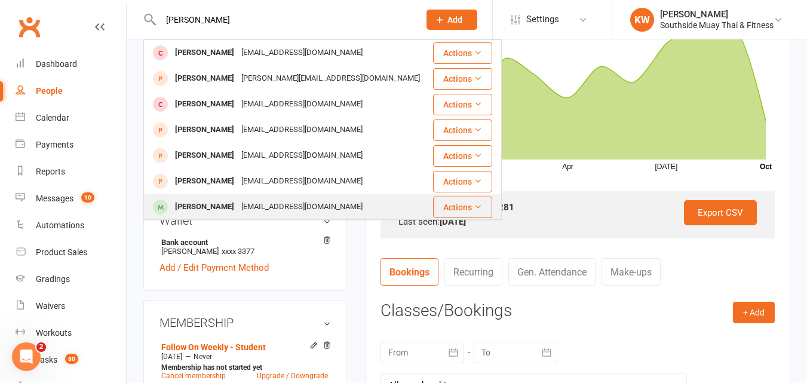
type input "[PERSON_NAME]"
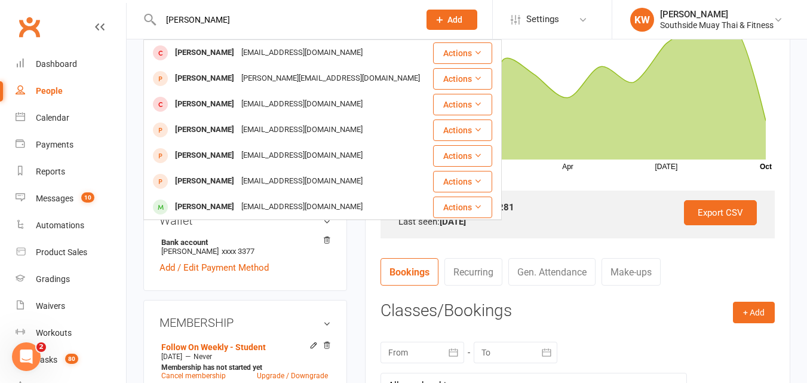
click at [198, 207] on div "[PERSON_NAME]" at bounding box center [204, 206] width 66 height 17
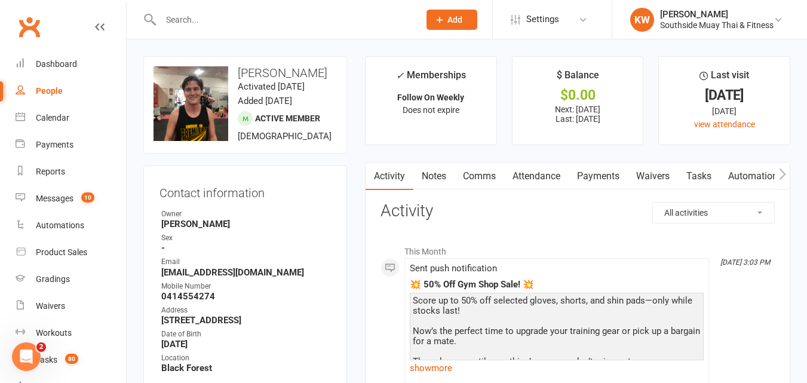
click at [538, 175] on link "Attendance" at bounding box center [536, 175] width 65 height 27
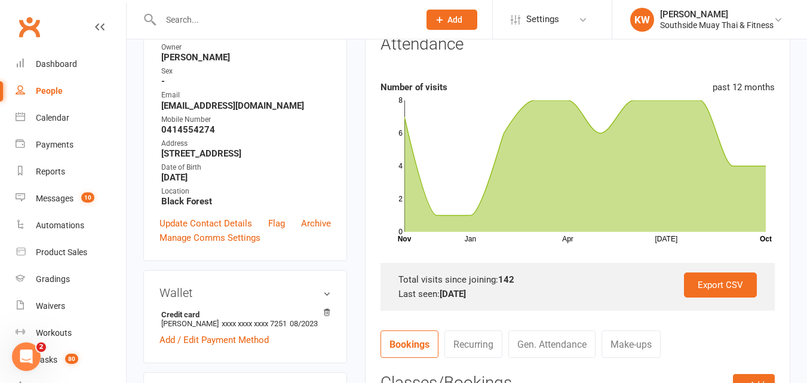
scroll to position [239, 0]
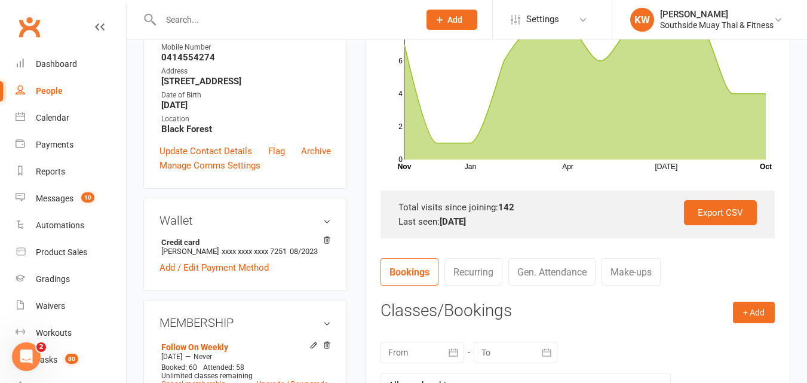
click at [208, 22] on input "text" at bounding box center [284, 19] width 254 height 17
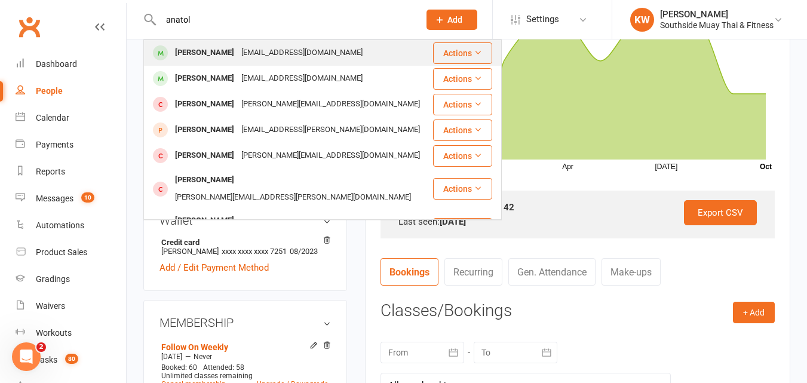
type input "anatol"
click at [204, 48] on div "[PERSON_NAME]" at bounding box center [204, 52] width 66 height 17
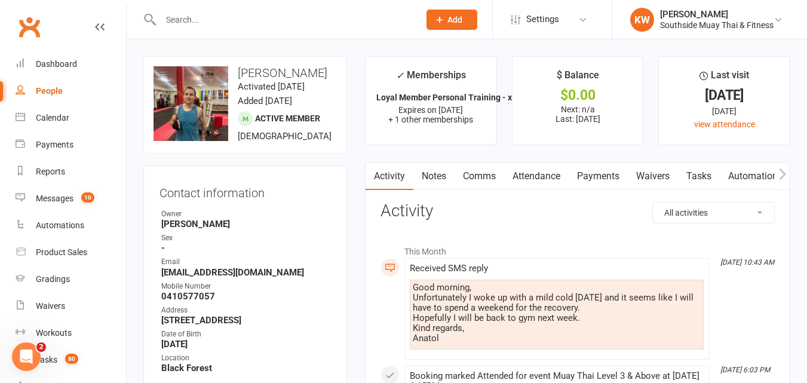
click at [538, 178] on link "Attendance" at bounding box center [536, 175] width 65 height 27
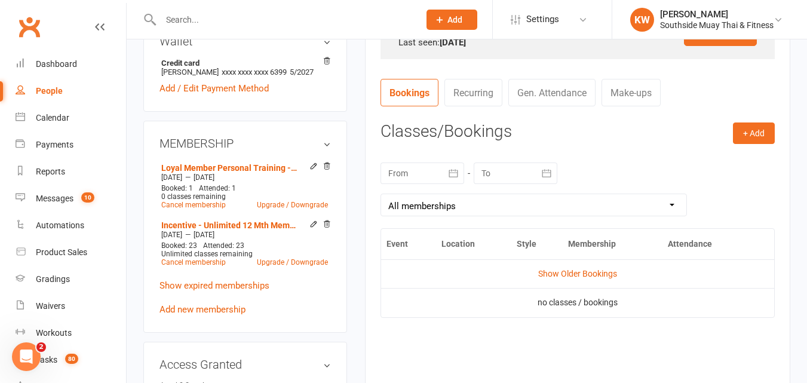
scroll to position [299, 0]
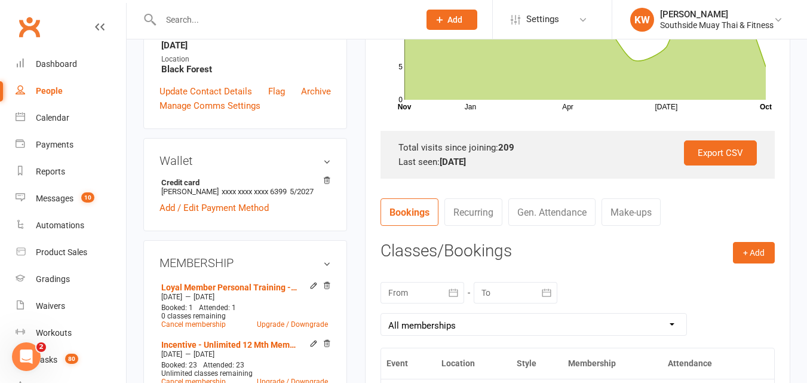
click at [215, 17] on input "text" at bounding box center [284, 19] width 254 height 17
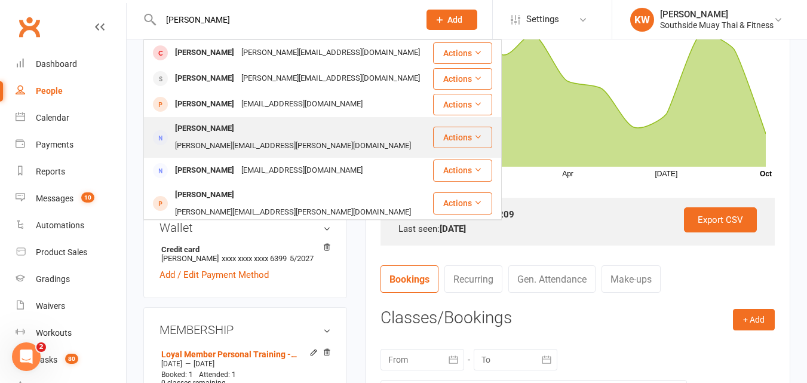
scroll to position [179, 0]
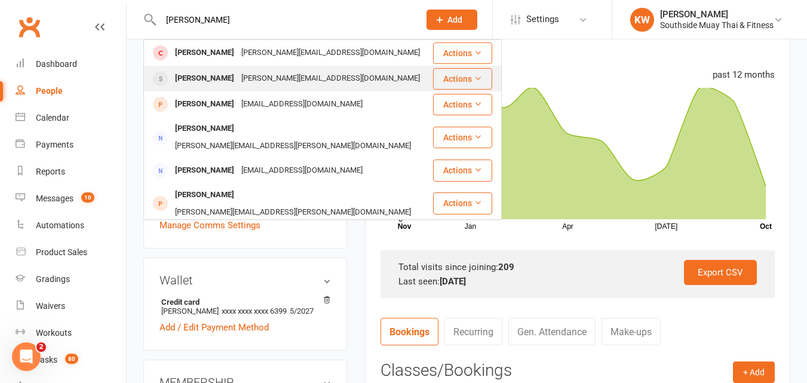
type input "[PERSON_NAME]"
click at [204, 79] on div "[PERSON_NAME]" at bounding box center [204, 78] width 66 height 17
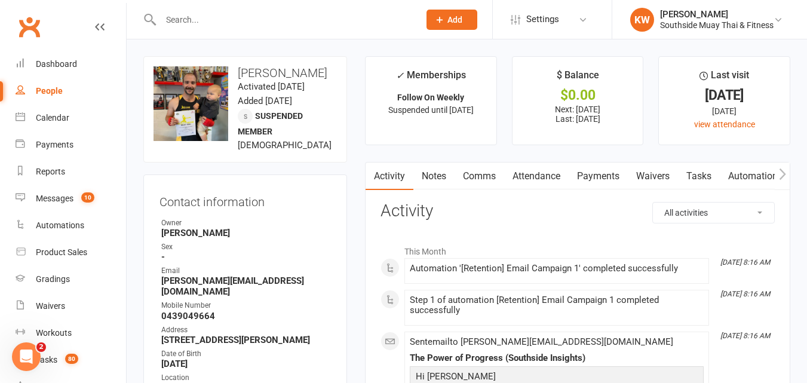
click at [434, 176] on link "Notes" at bounding box center [433, 175] width 41 height 27
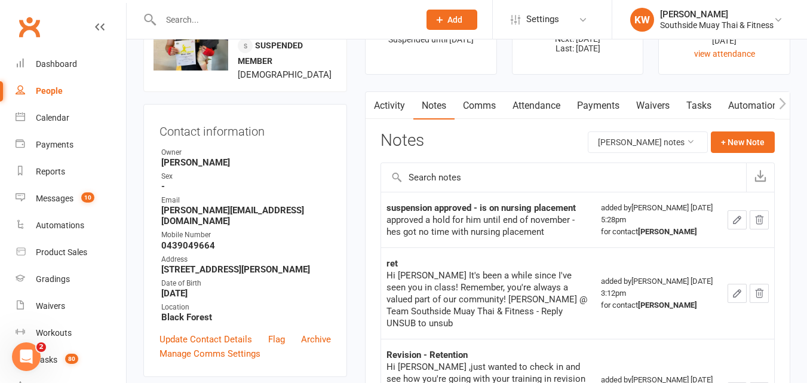
scroll to position [60, 0]
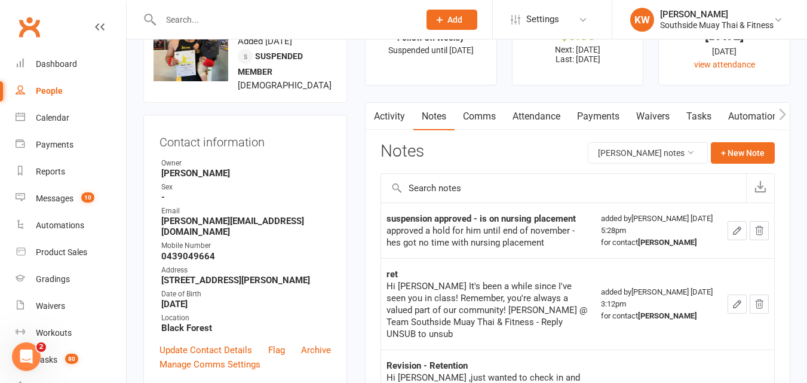
click at [215, 25] on input "text" at bounding box center [284, 19] width 254 height 17
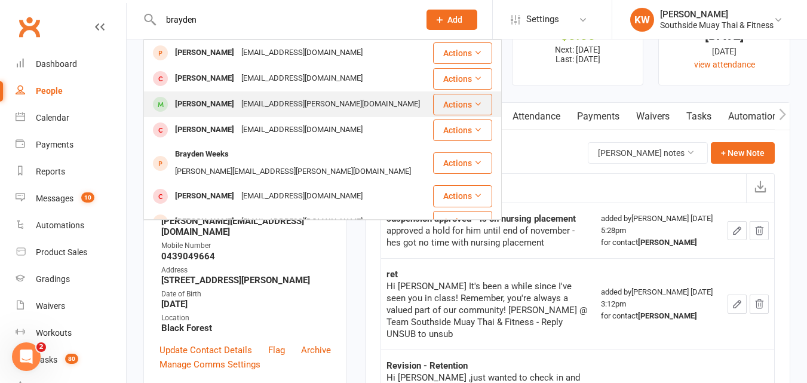
type input "brayden"
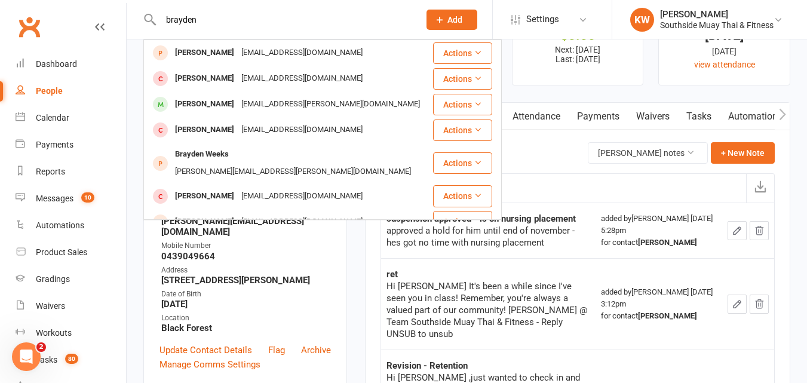
click at [213, 96] on div "[PERSON_NAME]" at bounding box center [204, 104] width 66 height 17
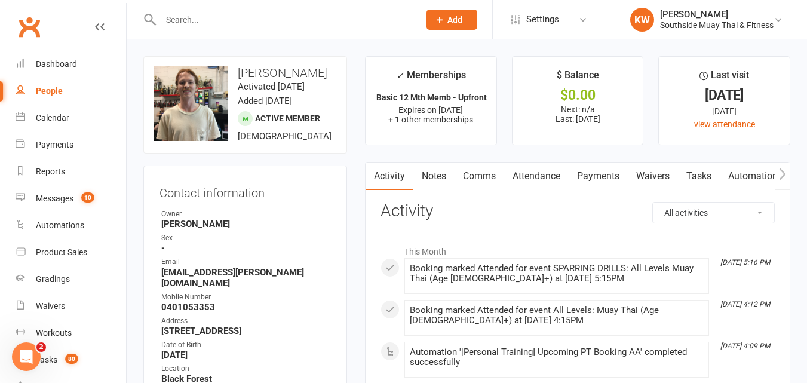
click at [551, 174] on link "Attendance" at bounding box center [536, 175] width 65 height 27
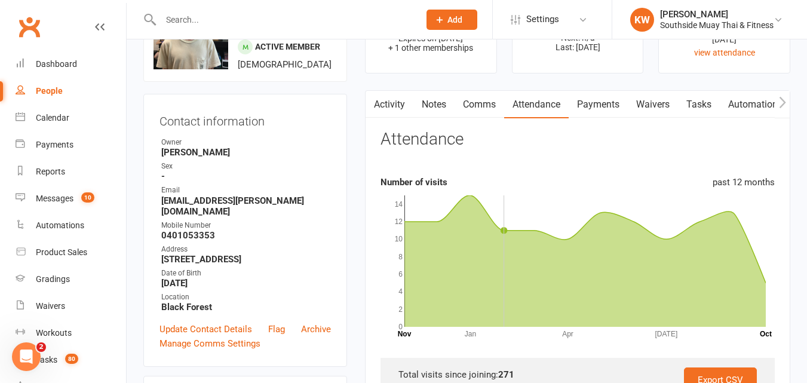
scroll to position [179, 0]
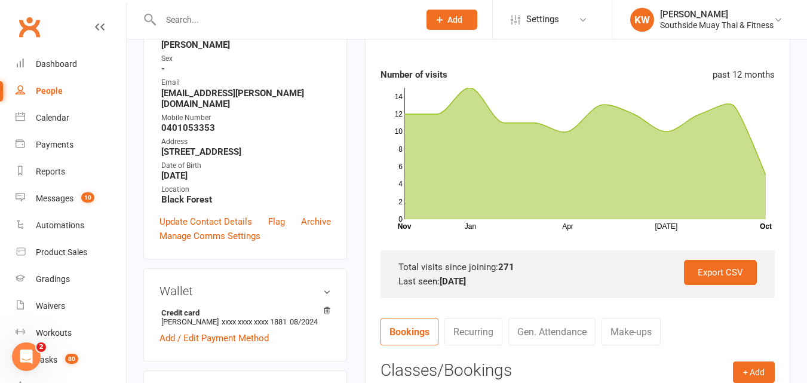
click at [185, 17] on input "text" at bounding box center [284, 19] width 254 height 17
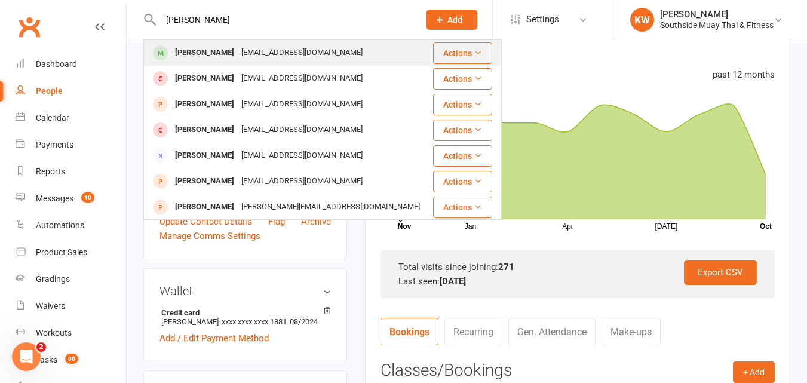
type input "[PERSON_NAME]"
click at [200, 49] on div "[PERSON_NAME]" at bounding box center [204, 52] width 66 height 17
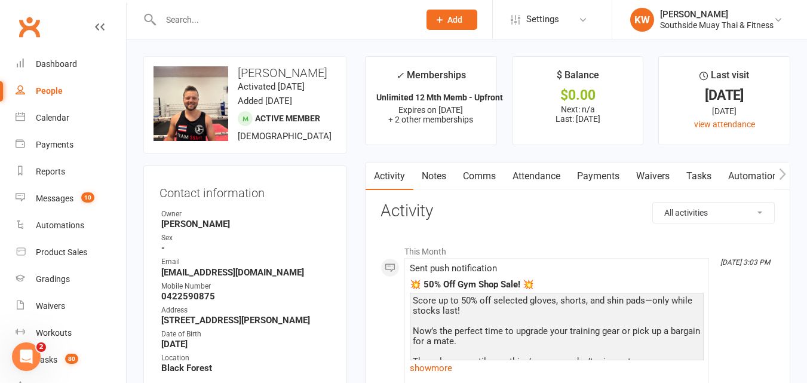
scroll to position [60, 0]
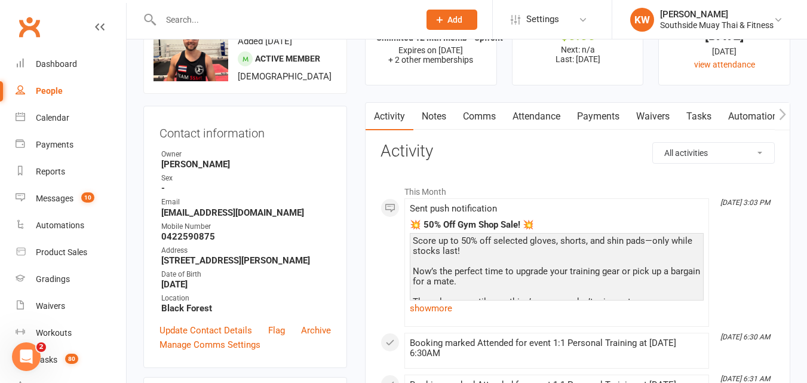
click at [539, 111] on link "Attendance" at bounding box center [536, 116] width 65 height 27
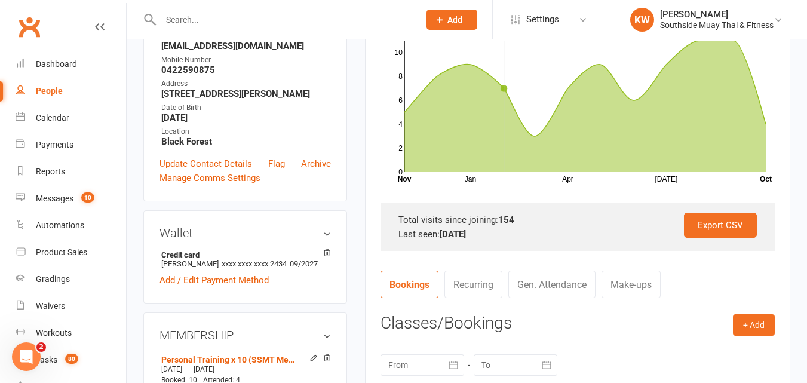
scroll to position [239, 0]
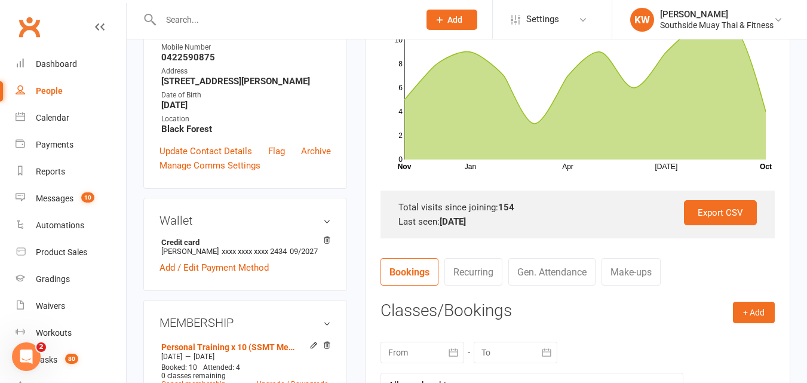
click at [237, 26] on input "text" at bounding box center [284, 19] width 254 height 17
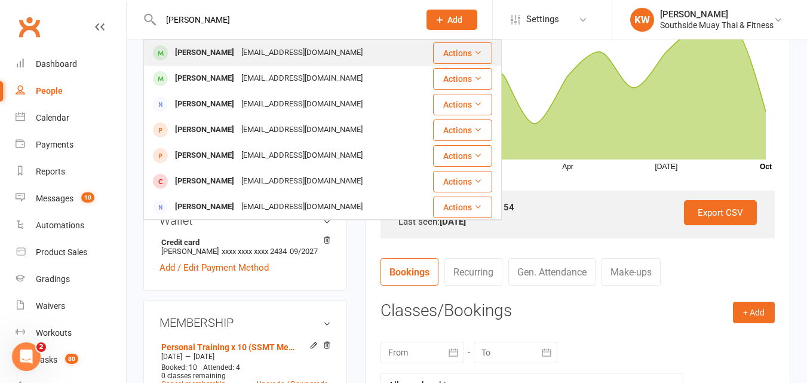
type input "[PERSON_NAME]"
click at [219, 48] on div "[PERSON_NAME]" at bounding box center [204, 52] width 66 height 17
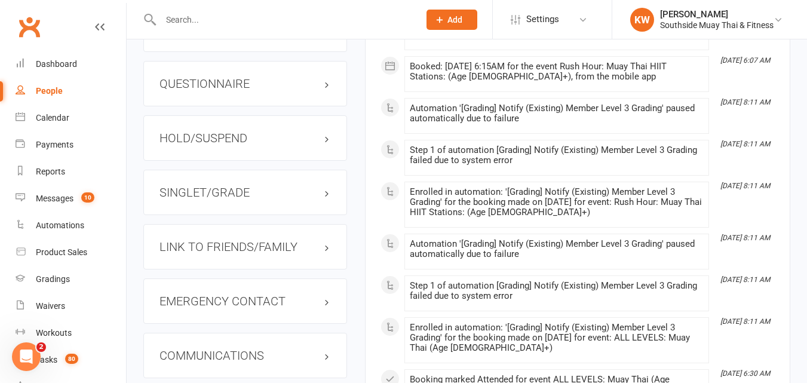
scroll to position [1015, 0]
click at [233, 199] on h3 "SINGLET/GRADE" at bounding box center [244, 192] width 171 height 13
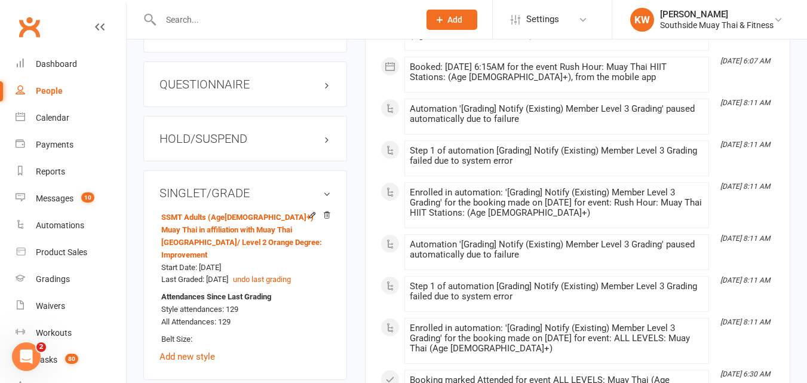
click at [193, 20] on input "text" at bounding box center [284, 19] width 254 height 17
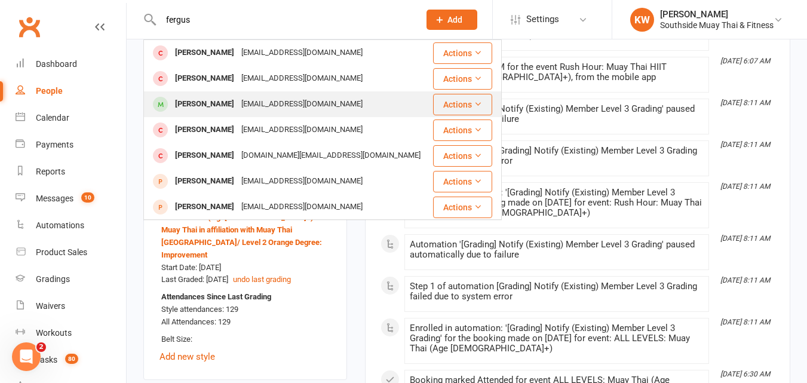
type input "fergus"
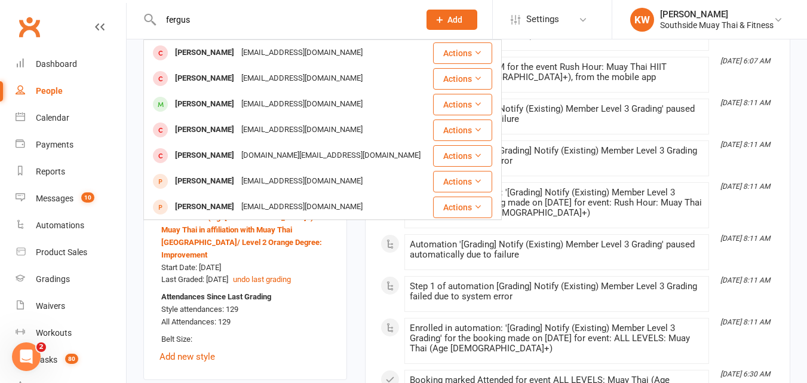
click at [192, 100] on div "[PERSON_NAME]" at bounding box center [204, 104] width 66 height 17
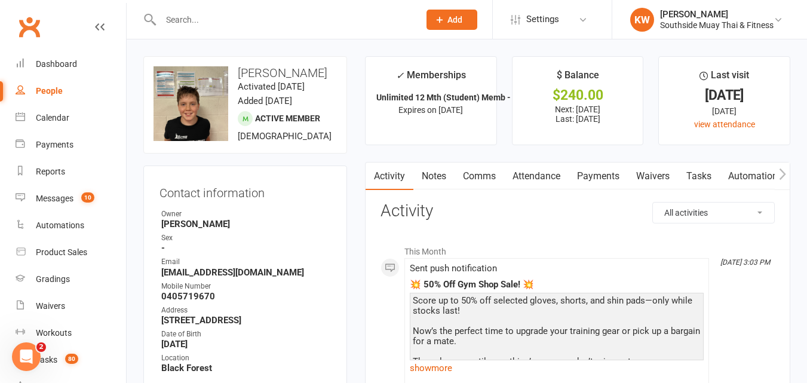
click at [193, 18] on input "text" at bounding box center [284, 19] width 254 height 17
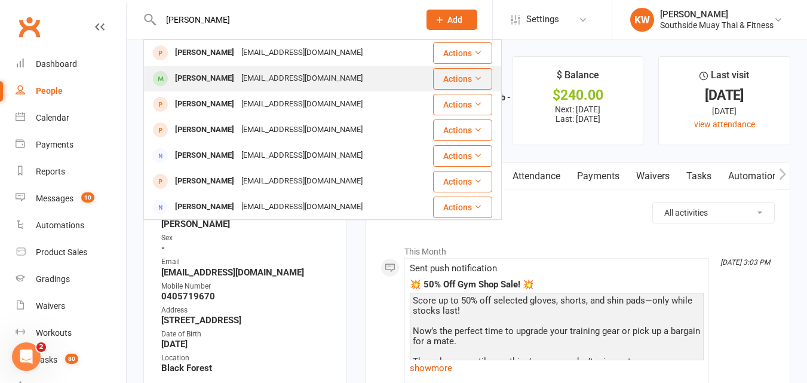
type input "[PERSON_NAME]"
click at [214, 76] on div "[PERSON_NAME]" at bounding box center [204, 78] width 66 height 17
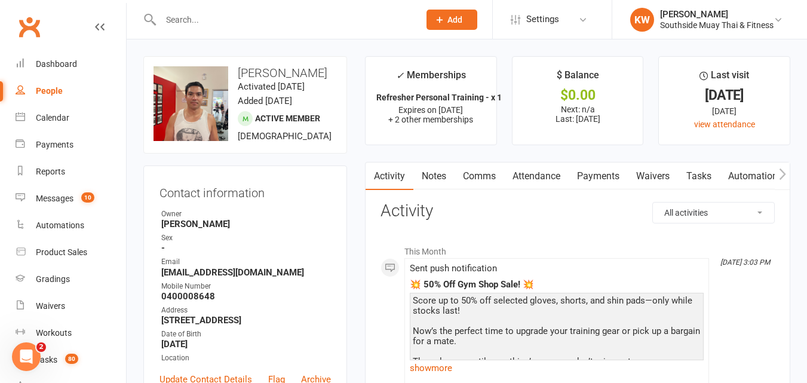
click at [194, 22] on input "text" at bounding box center [284, 19] width 254 height 17
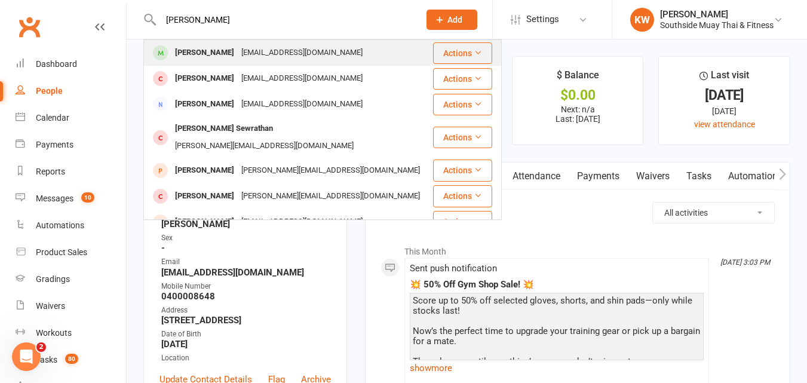
type input "[PERSON_NAME]"
click at [193, 49] on div "[PERSON_NAME]" at bounding box center [204, 52] width 66 height 17
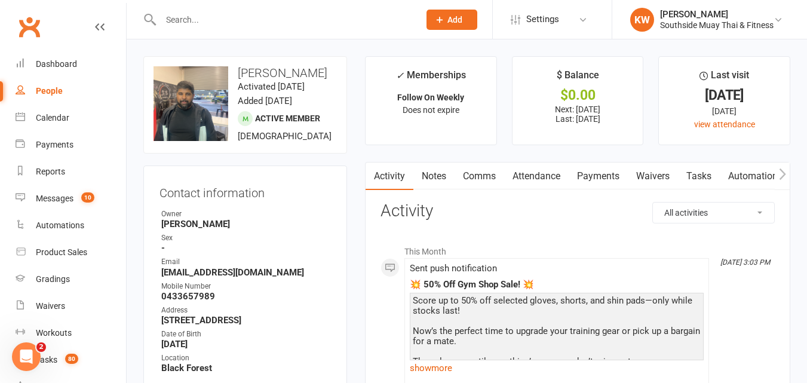
click at [210, 16] on input "text" at bounding box center [284, 19] width 254 height 17
type input "r"
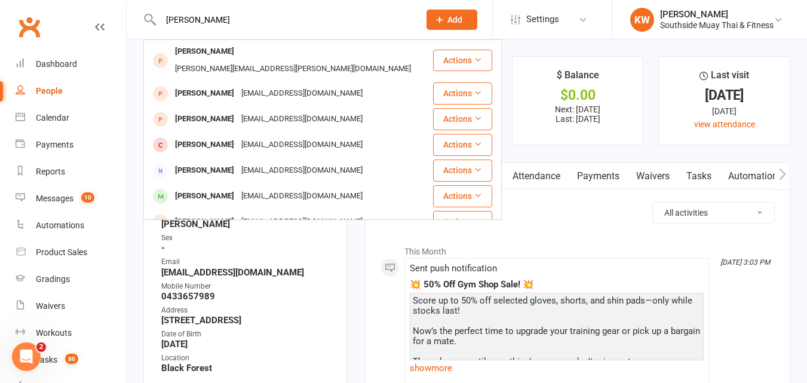
type input "[PERSON_NAME]"
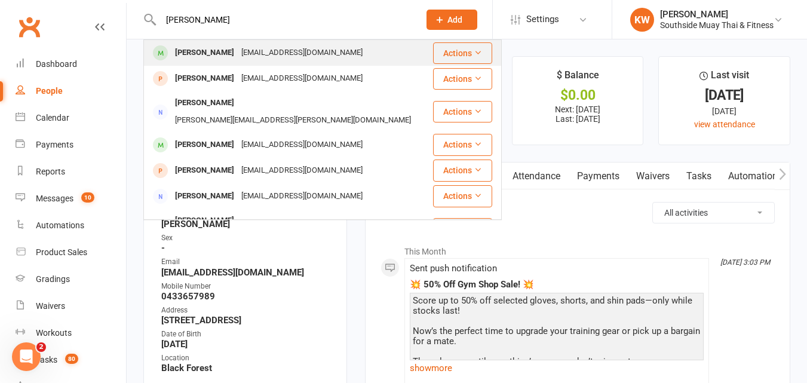
click at [203, 50] on div "[PERSON_NAME]" at bounding box center [204, 52] width 66 height 17
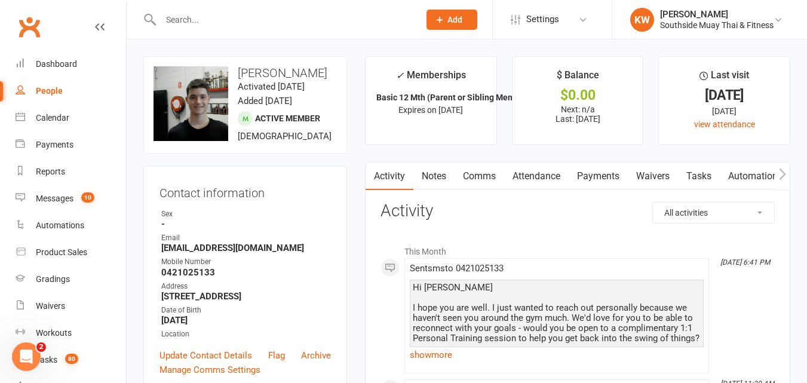
click at [545, 171] on link "Attendance" at bounding box center [536, 175] width 65 height 27
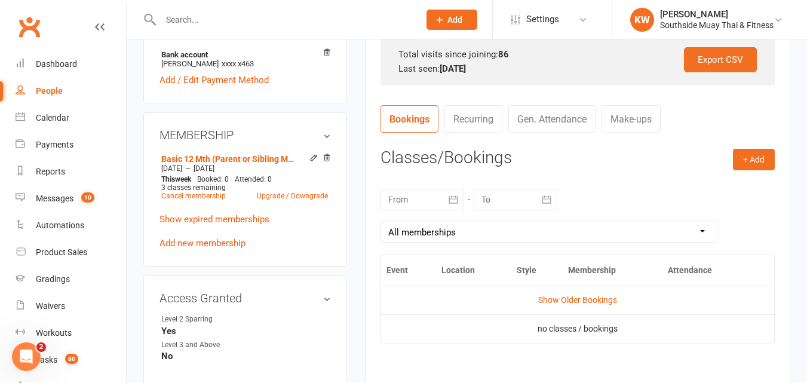
scroll to position [418, 0]
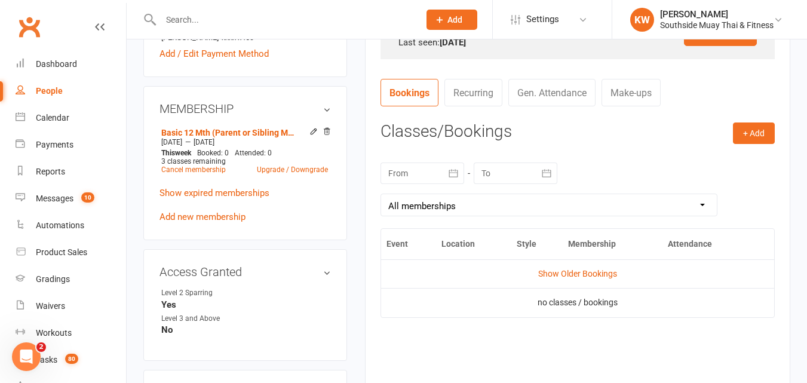
click at [226, 14] on input "text" at bounding box center [284, 19] width 254 height 17
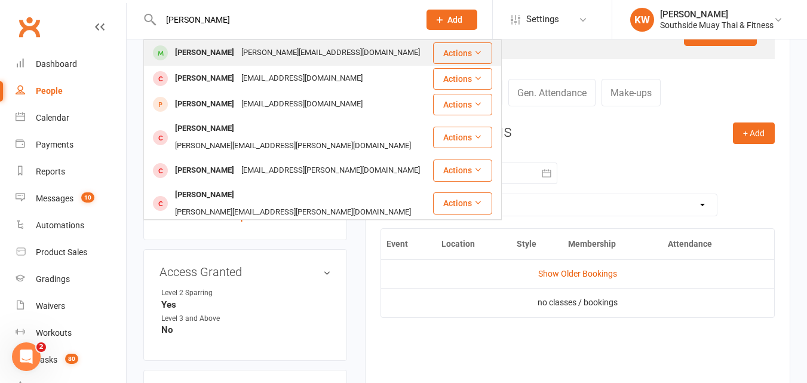
type input "[PERSON_NAME]"
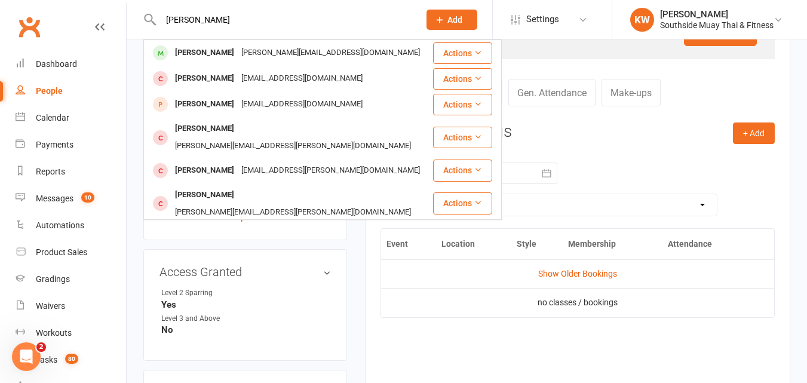
click at [214, 50] on div "[PERSON_NAME]" at bounding box center [204, 52] width 66 height 17
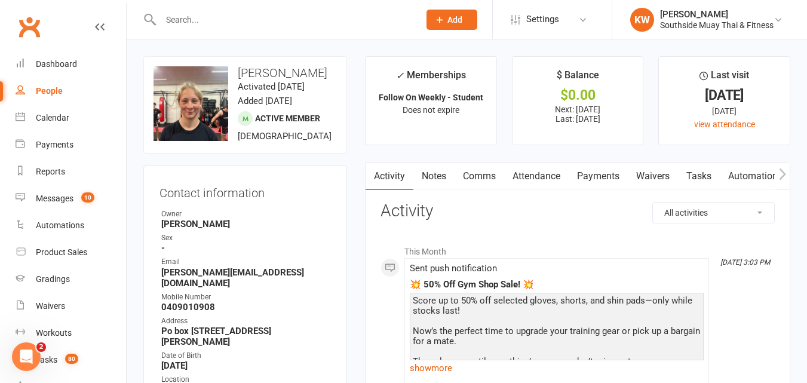
click at [302, 183] on div "Contact information Owner [PERSON_NAME] Sex - Email [PERSON_NAME][EMAIL_ADDRESS…" at bounding box center [245, 307] width 204 height 284
